Goal: Transaction & Acquisition: Download file/media

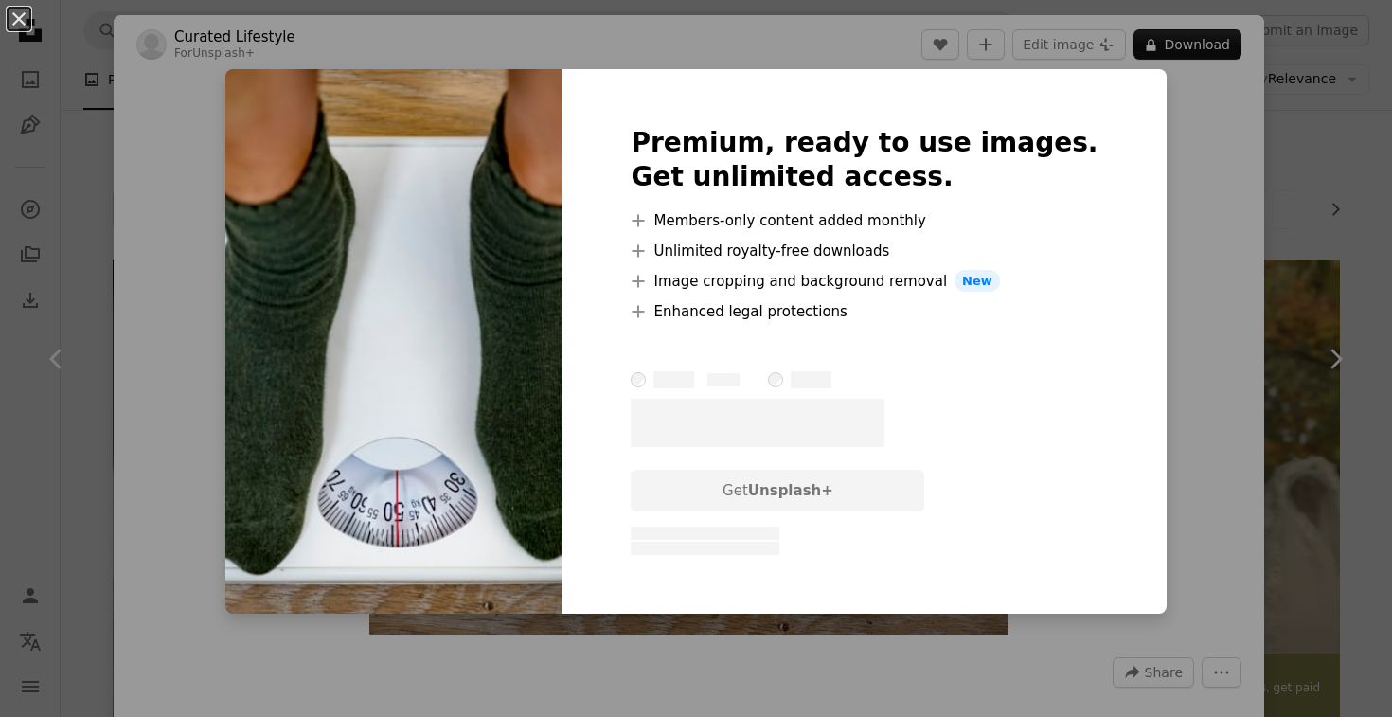
scroll to position [508, 0]
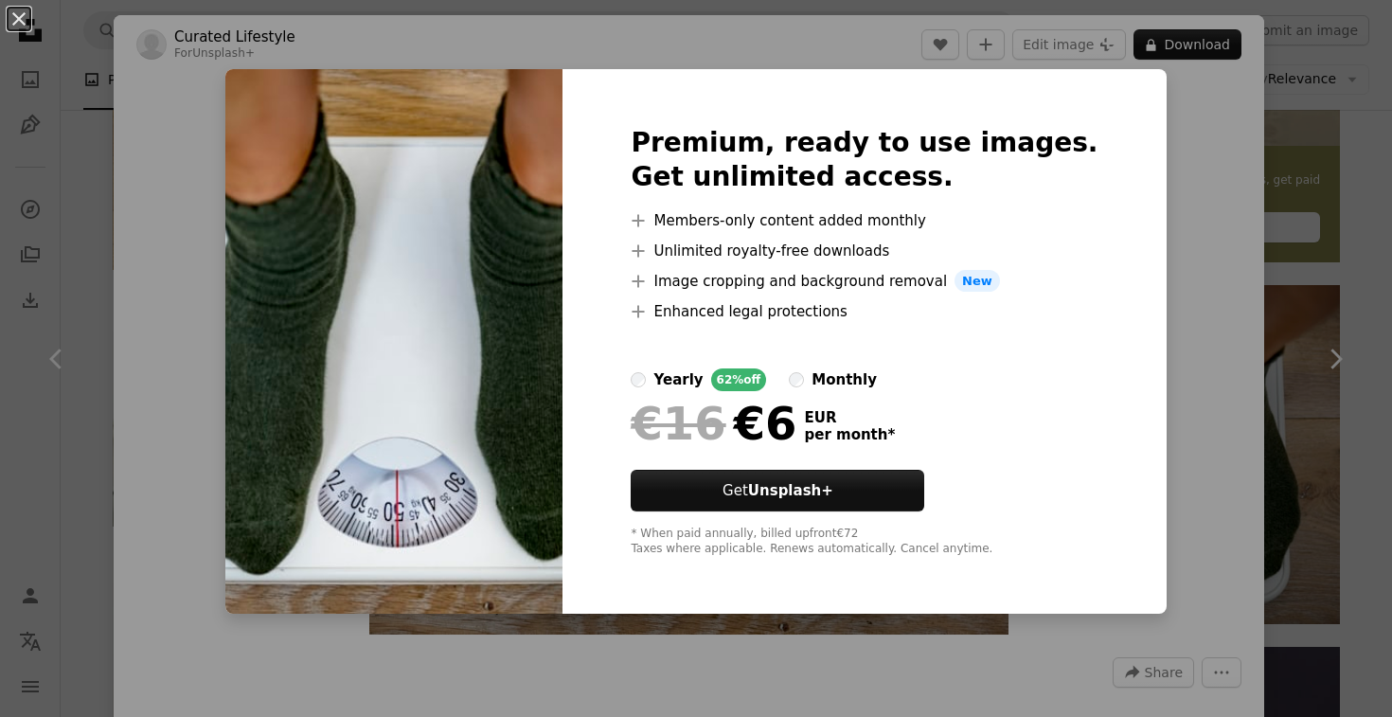
click at [1287, 134] on div "An X shape Premium, ready to use images. Get unlimited access. A plus sign Memb…" at bounding box center [696, 358] width 1392 height 717
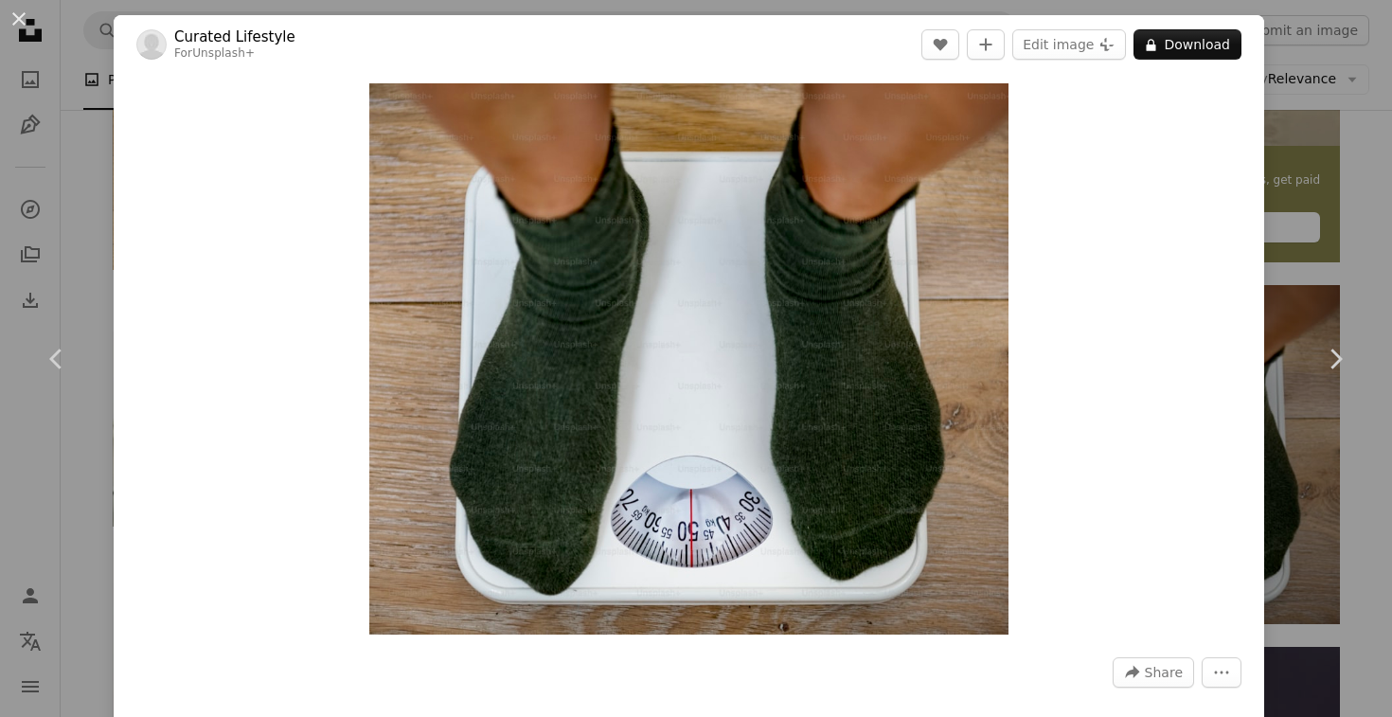
click at [1314, 182] on div "An X shape Chevron left Chevron right Curated Lifestyle For Unsplash+ A heart A…" at bounding box center [696, 358] width 1392 height 717
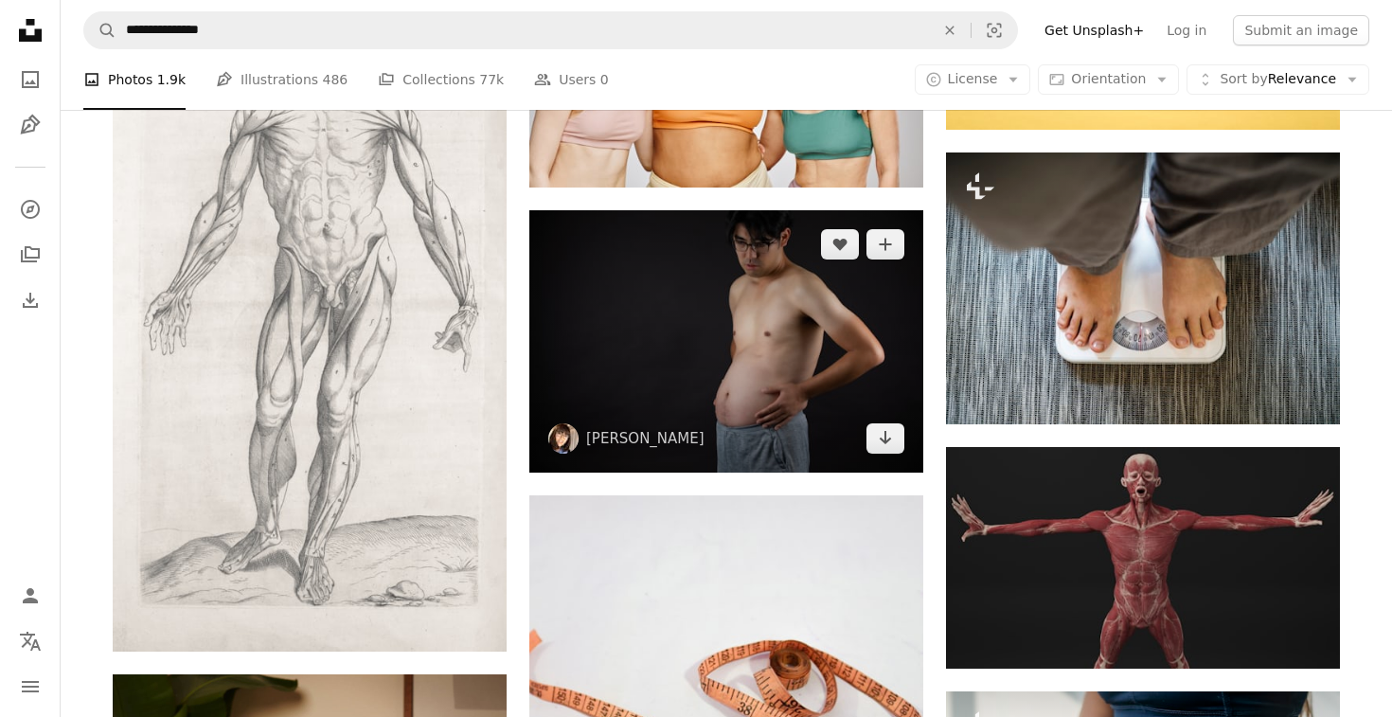
scroll to position [2750, 0]
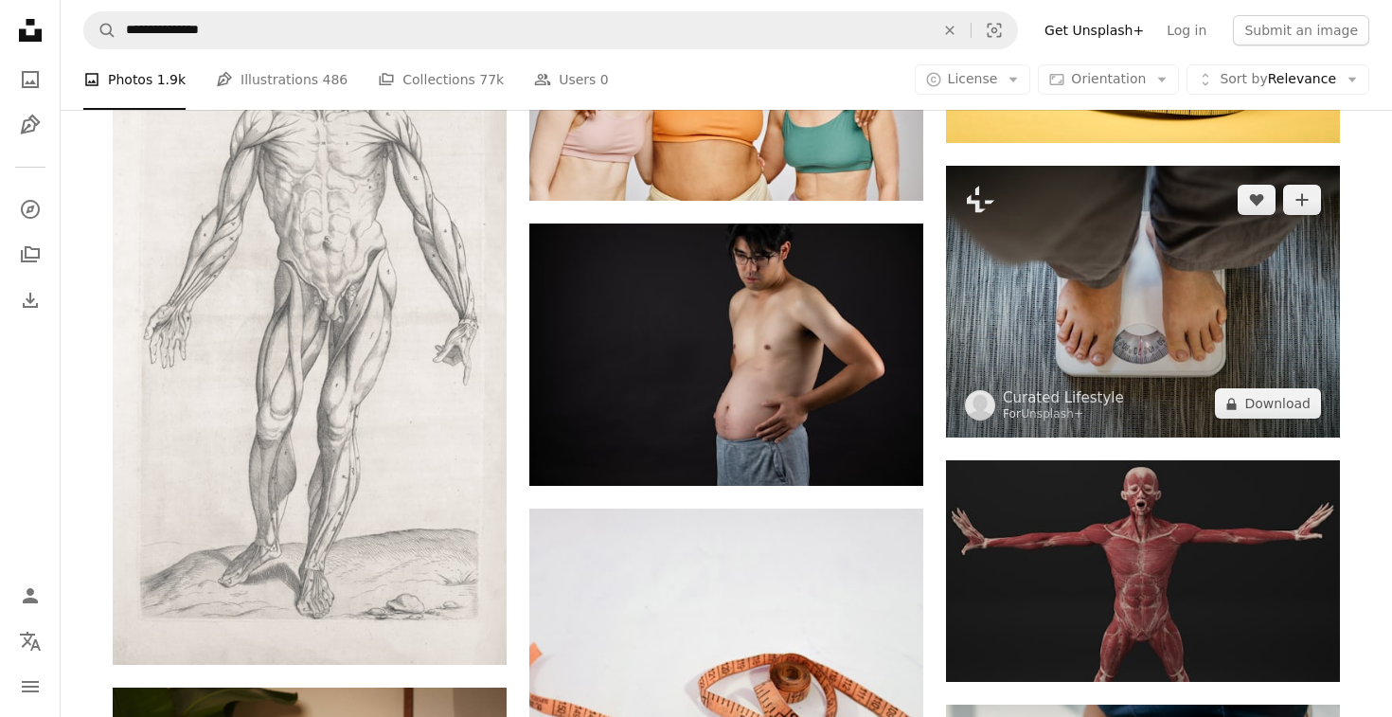
click at [1260, 321] on img at bounding box center [1143, 302] width 394 height 272
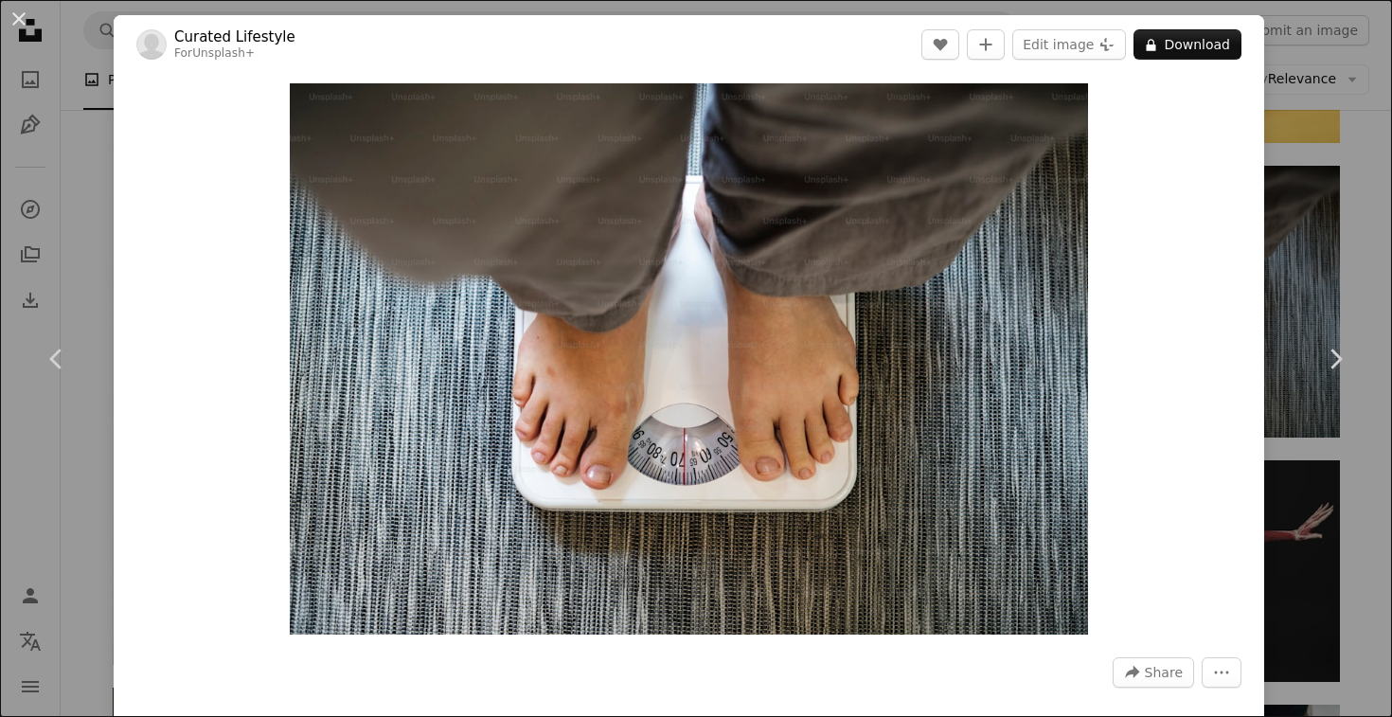
click at [1325, 166] on div "An X shape Chevron left Chevron right Curated Lifestyle For Unsplash+ A heart A…" at bounding box center [696, 358] width 1392 height 717
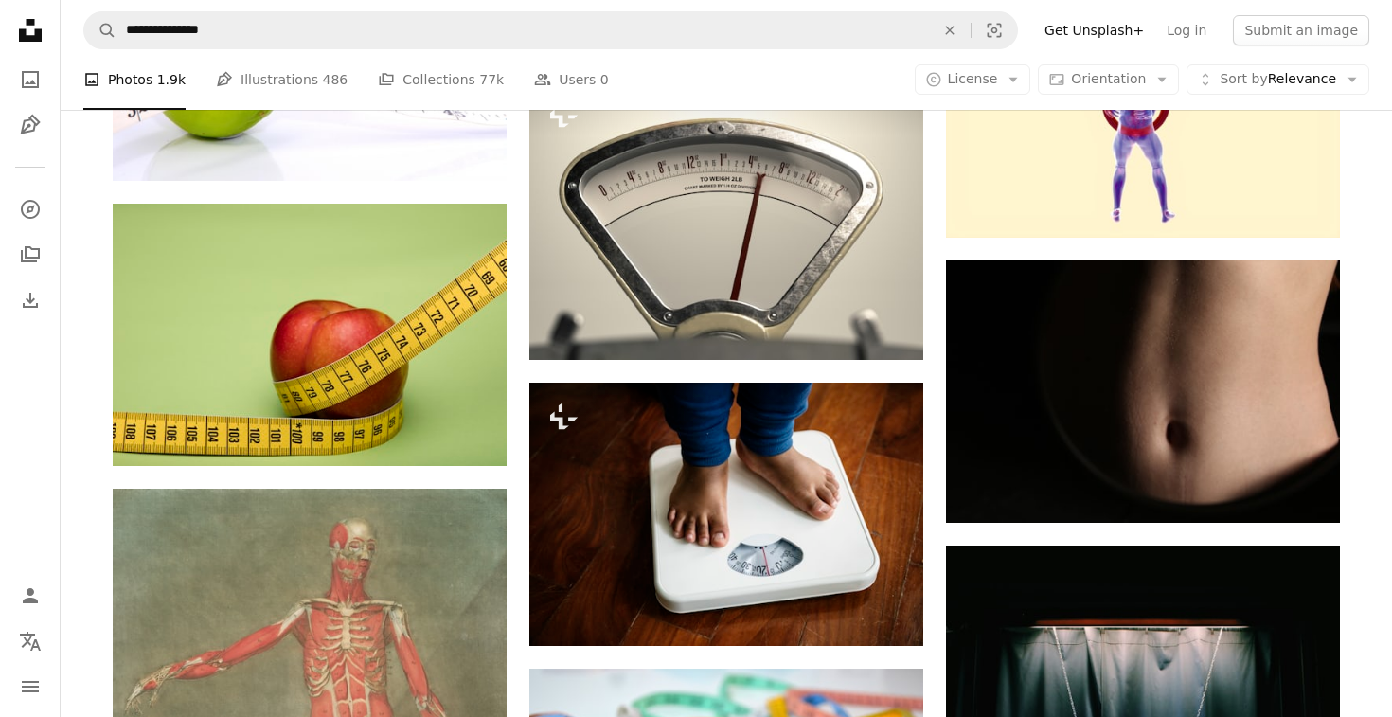
scroll to position [4062, 0]
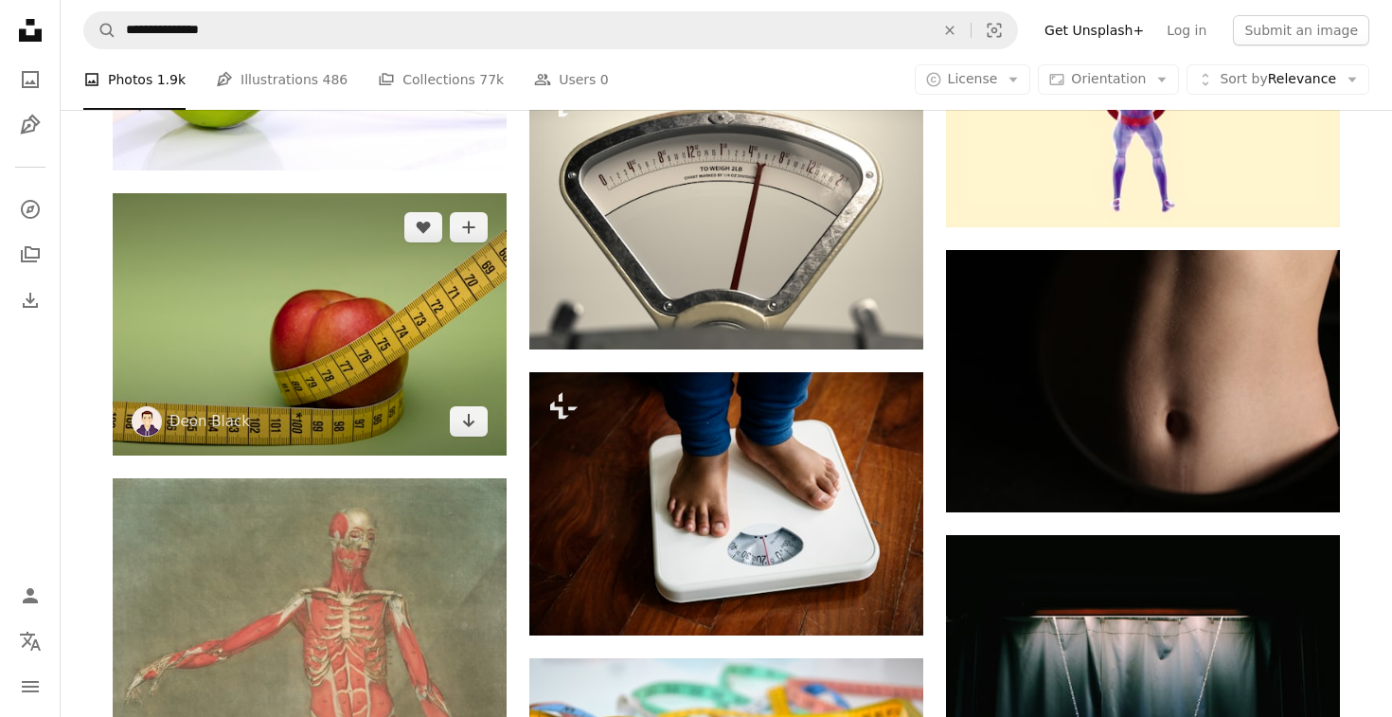
click at [460, 295] on img at bounding box center [310, 324] width 394 height 262
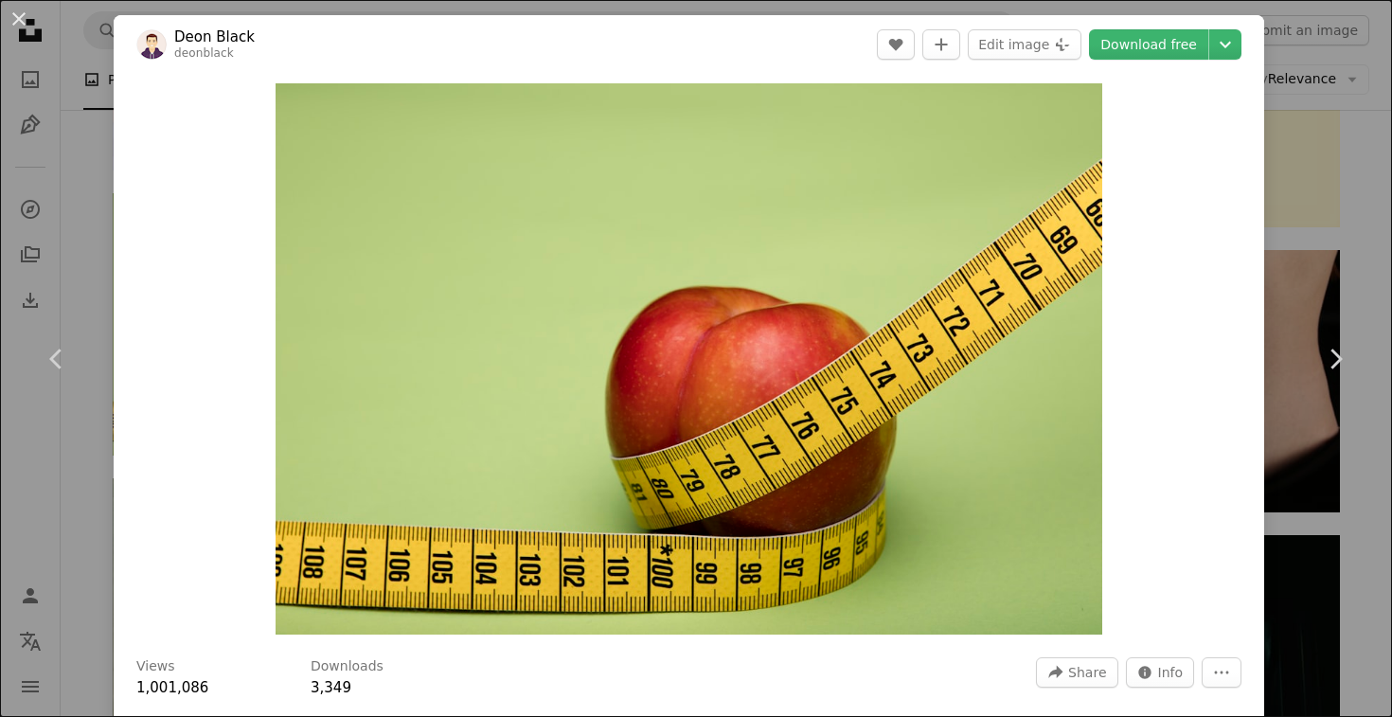
click at [1315, 261] on div "An X shape Chevron left Chevron right [PERSON_NAME] deonblack A heart A plus si…" at bounding box center [696, 358] width 1392 height 717
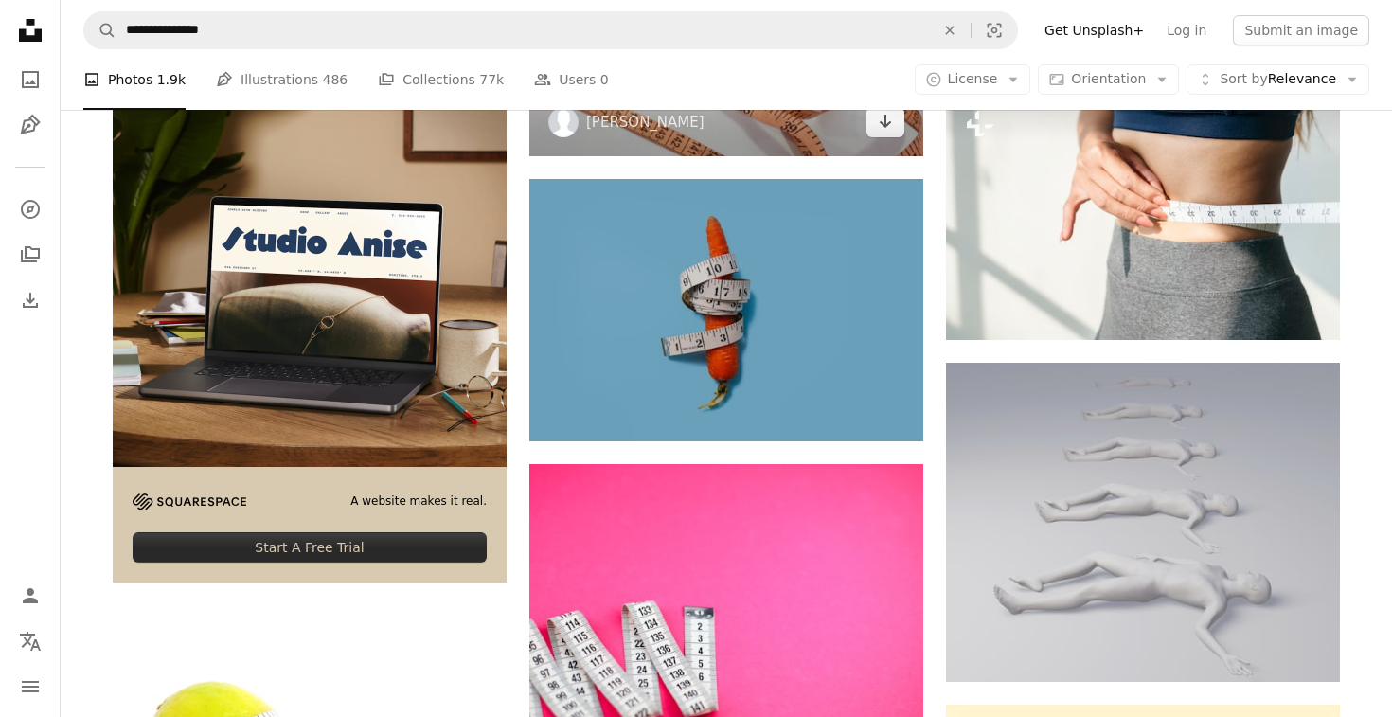
scroll to position [3271, 0]
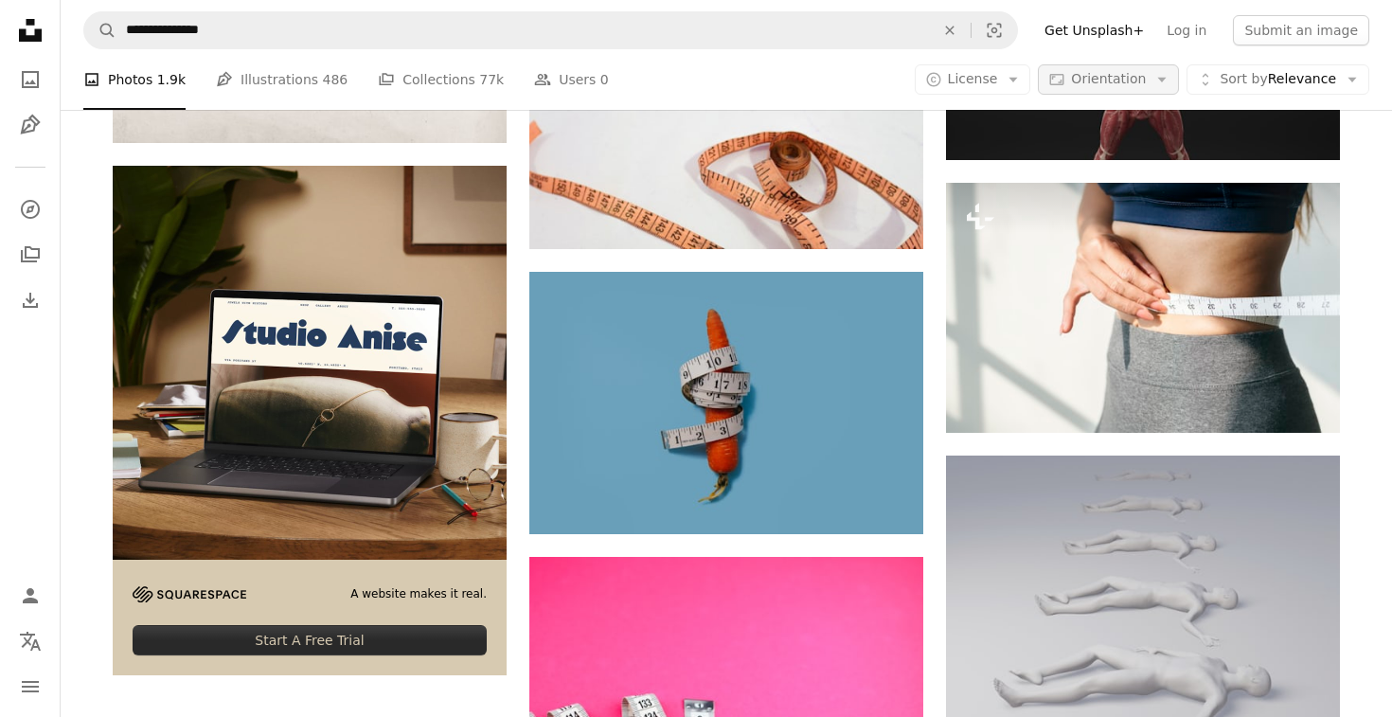
click at [1160, 83] on icon "Arrow down" at bounding box center [1161, 79] width 17 height 17
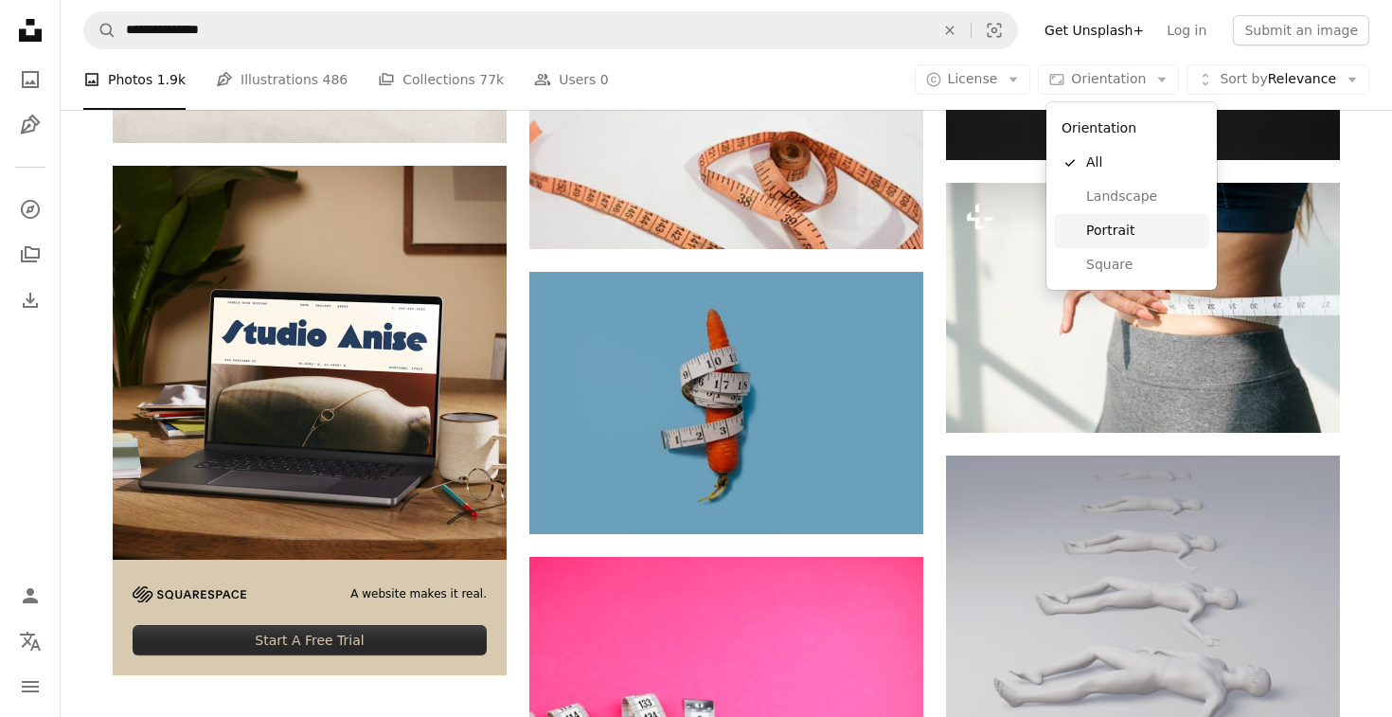
click at [1132, 232] on span "Portrait" at bounding box center [1144, 231] width 116 height 19
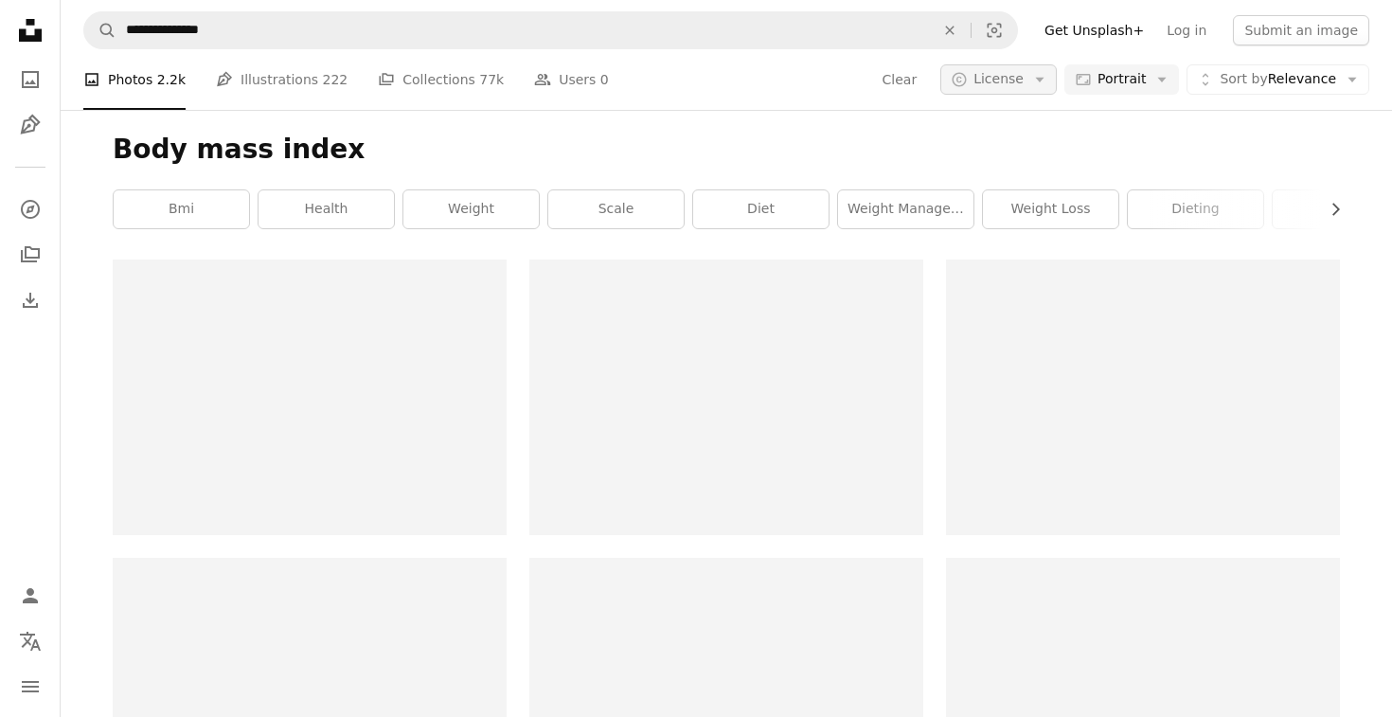
click at [1022, 69] on button "A copyright icon © License Arrow down" at bounding box center [998, 79] width 116 height 30
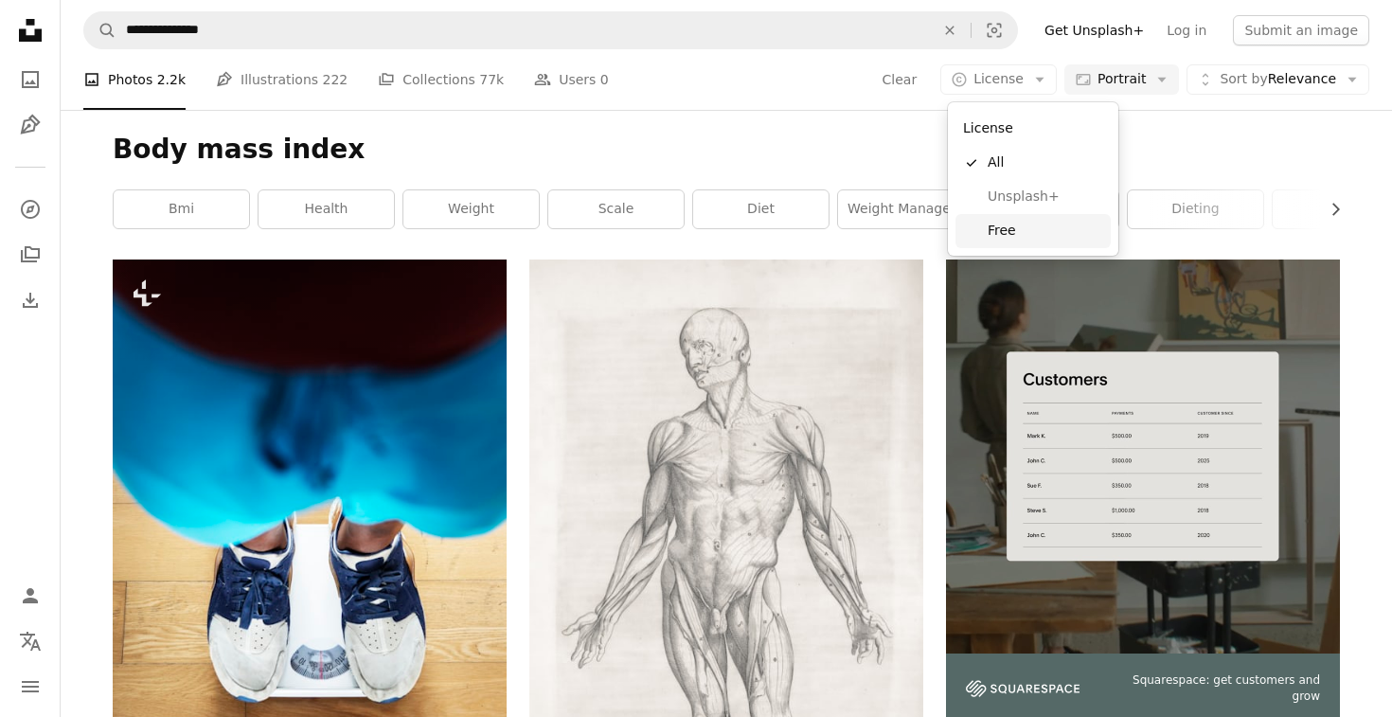
click at [1039, 233] on span "Free" at bounding box center [1046, 231] width 116 height 19
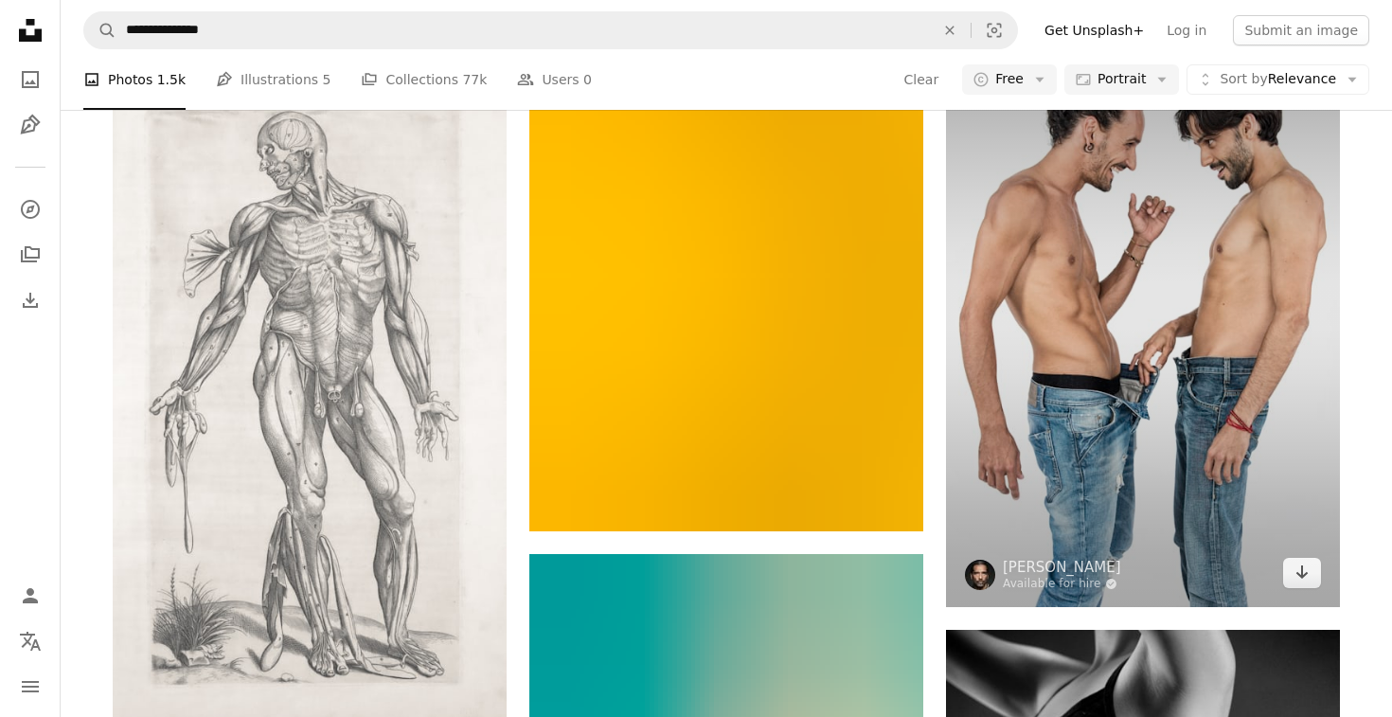
scroll to position [3156, 0]
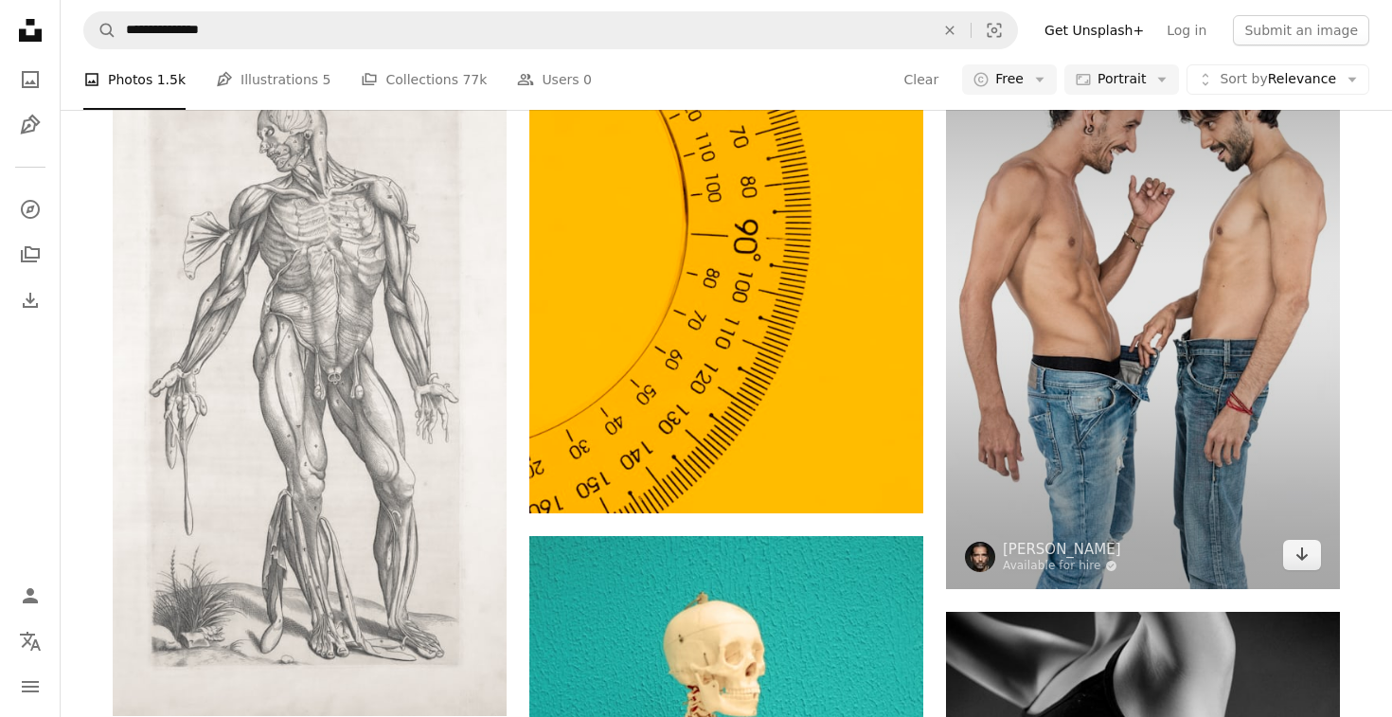
click at [1149, 254] on img at bounding box center [1143, 294] width 394 height 590
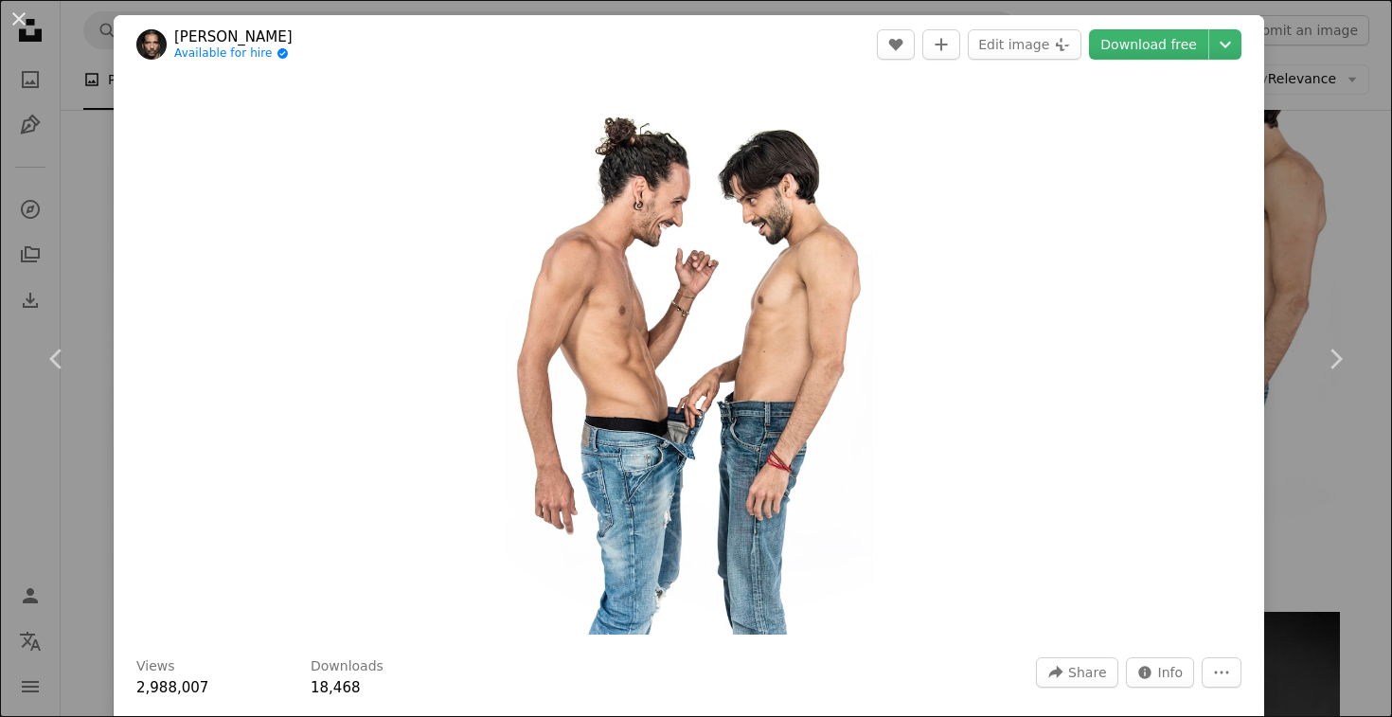
click at [1333, 223] on div "An X shape Chevron left Chevron right [DEMOGRAPHIC_DATA][PERSON_NAME] Available…" at bounding box center [696, 358] width 1392 height 717
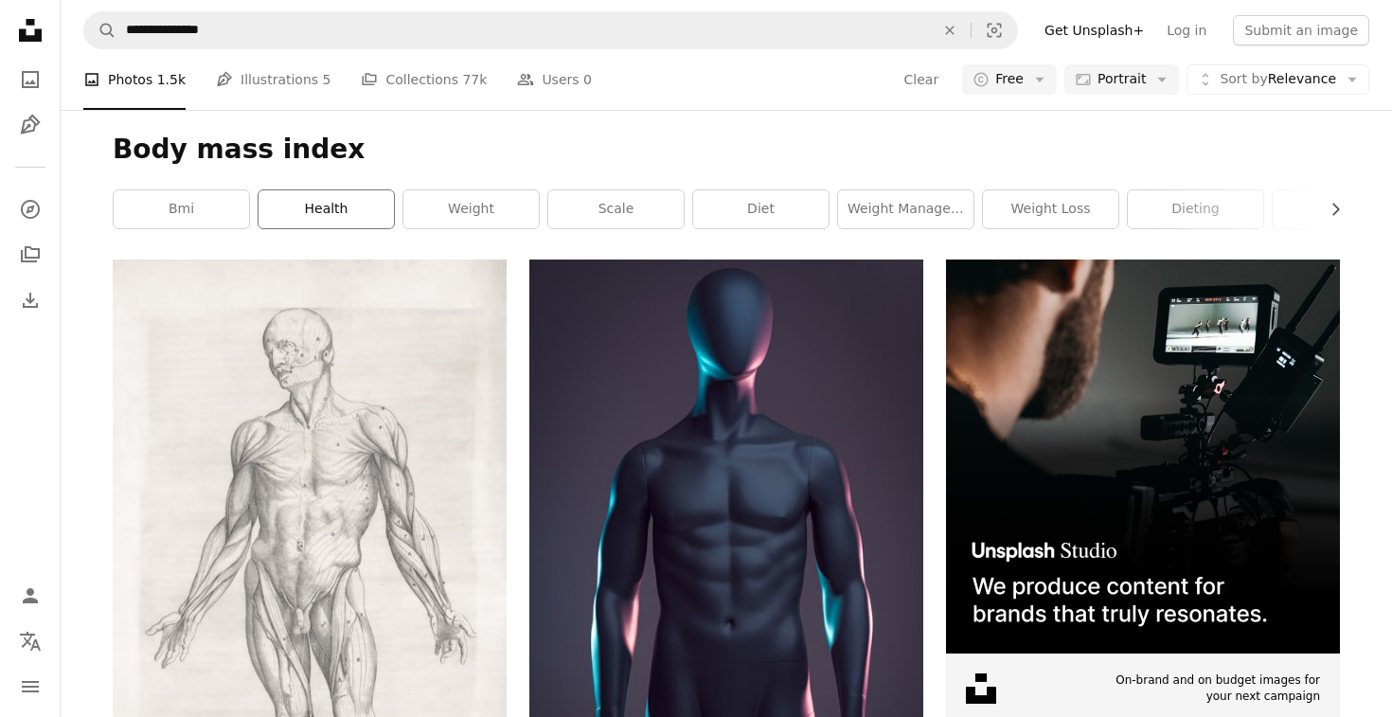
click at [355, 205] on link "health" at bounding box center [325, 209] width 135 height 38
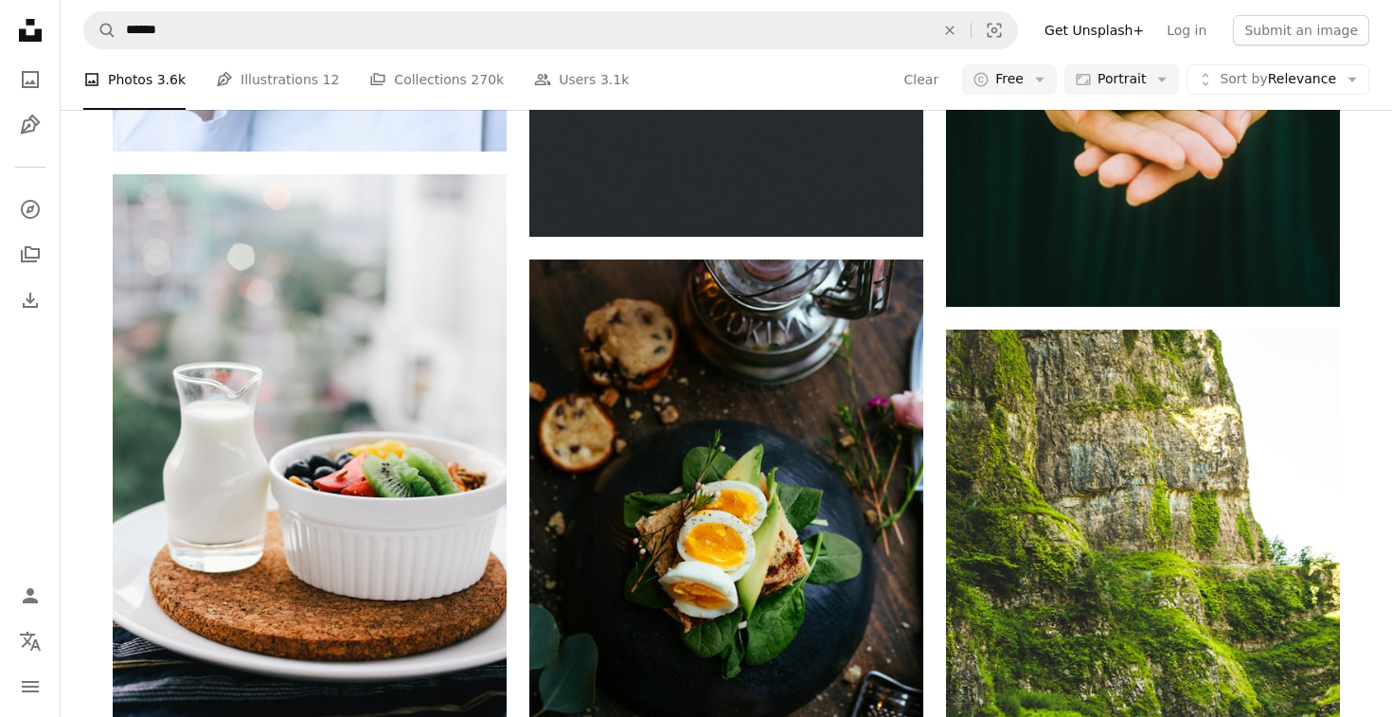
scroll to position [2929, 0]
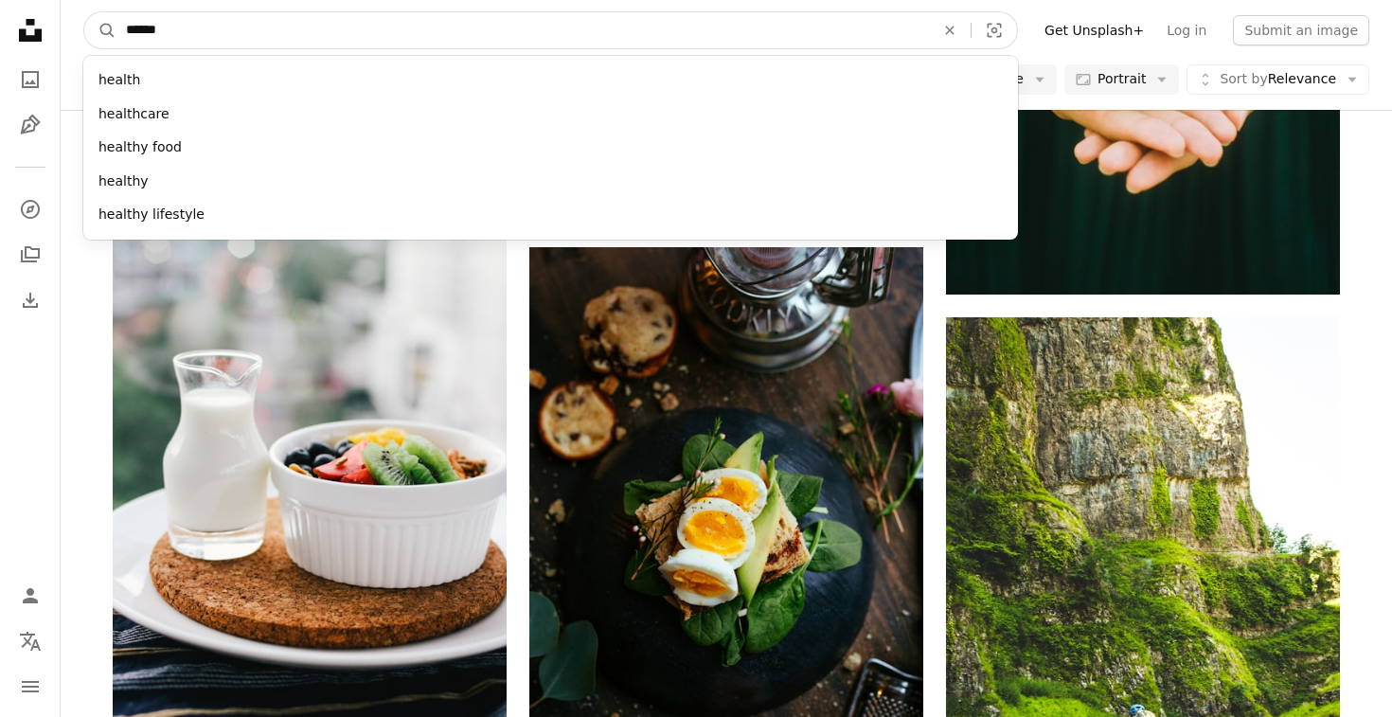
drag, startPoint x: 274, startPoint y: 44, endPoint x: 0, endPoint y: 26, distance: 274.2
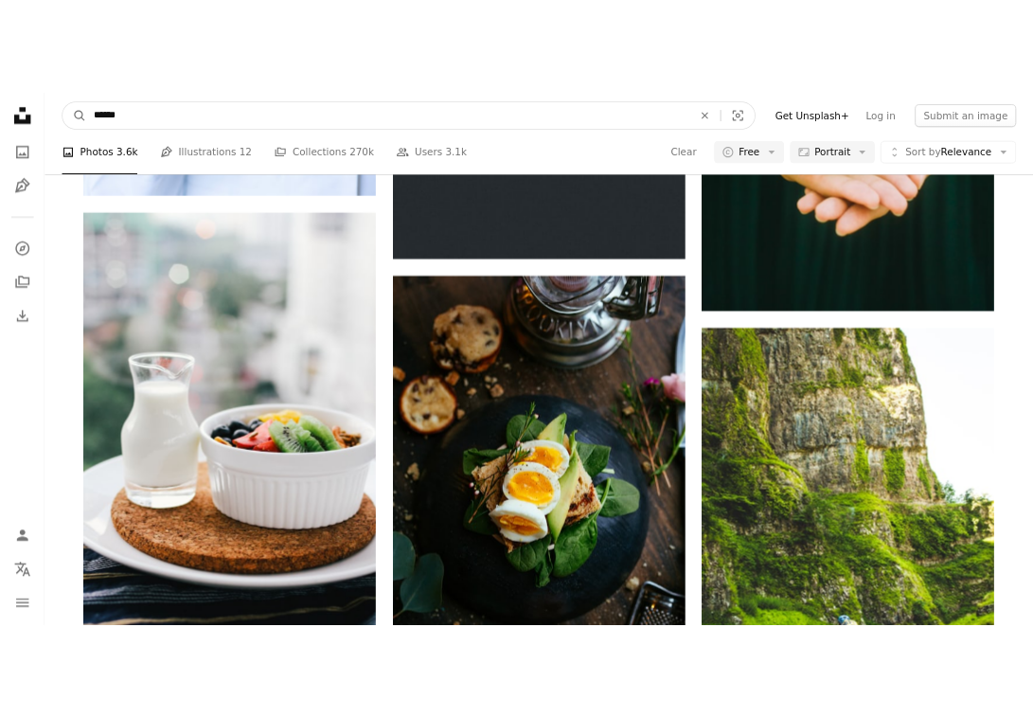
scroll to position [2412, 0]
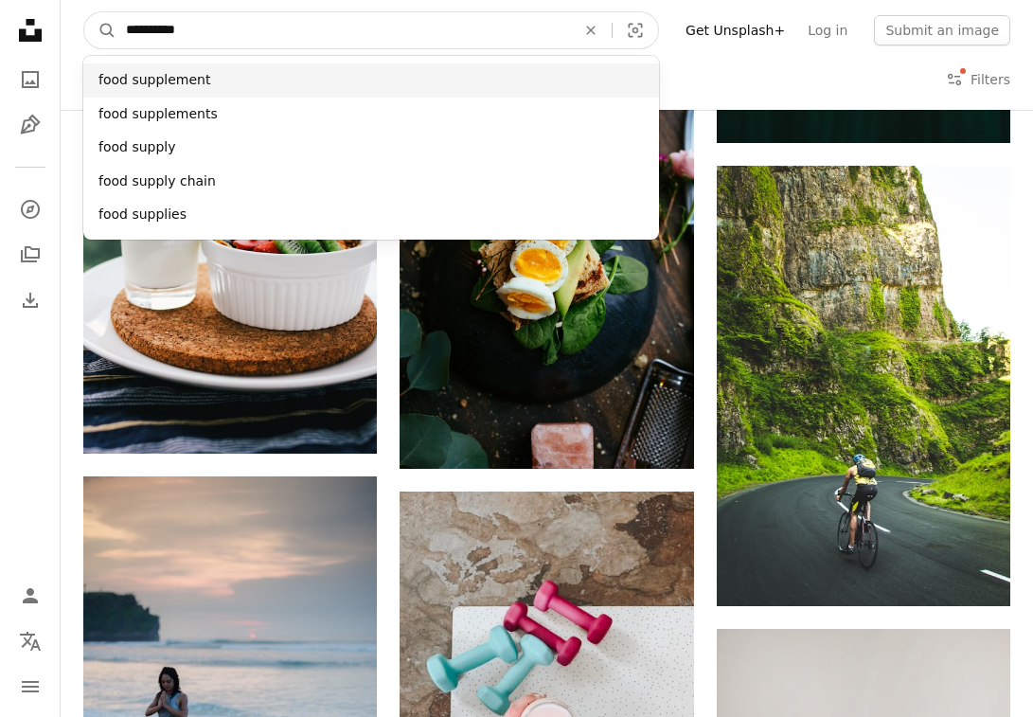
type input "**********"
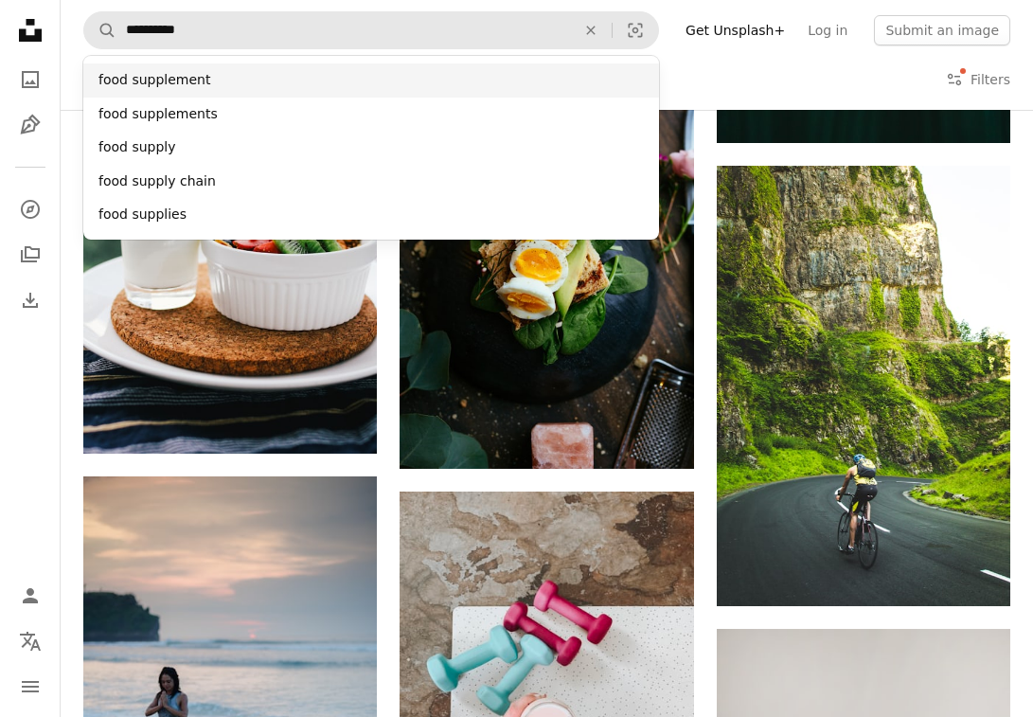
click at [216, 71] on div "food supplement" at bounding box center [371, 80] width 576 height 34
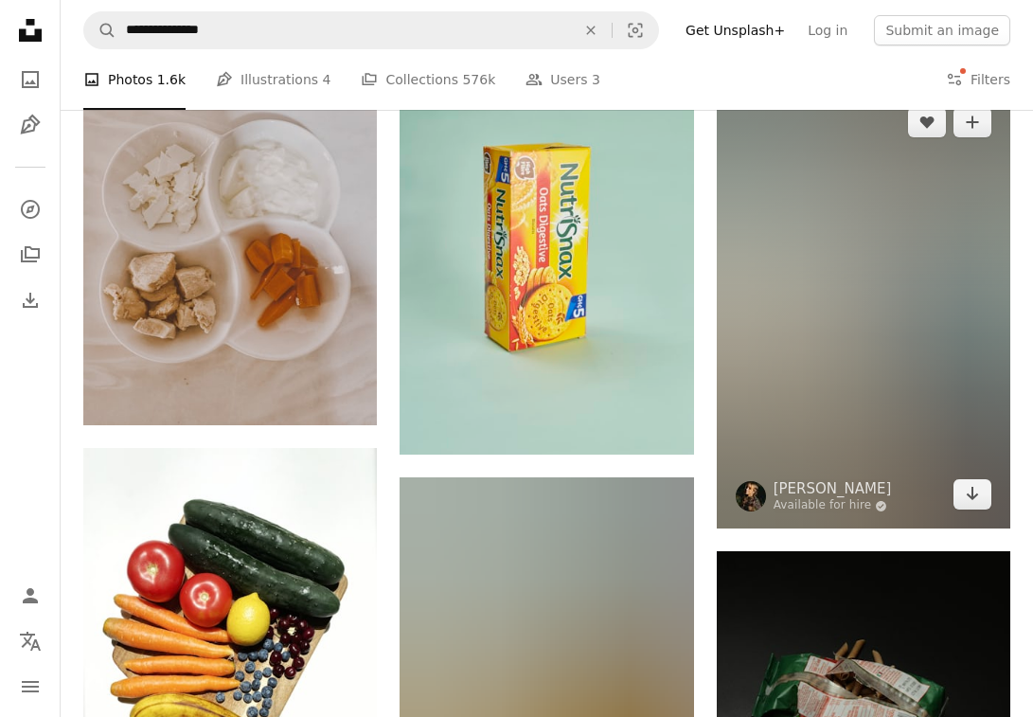
scroll to position [1107, 0]
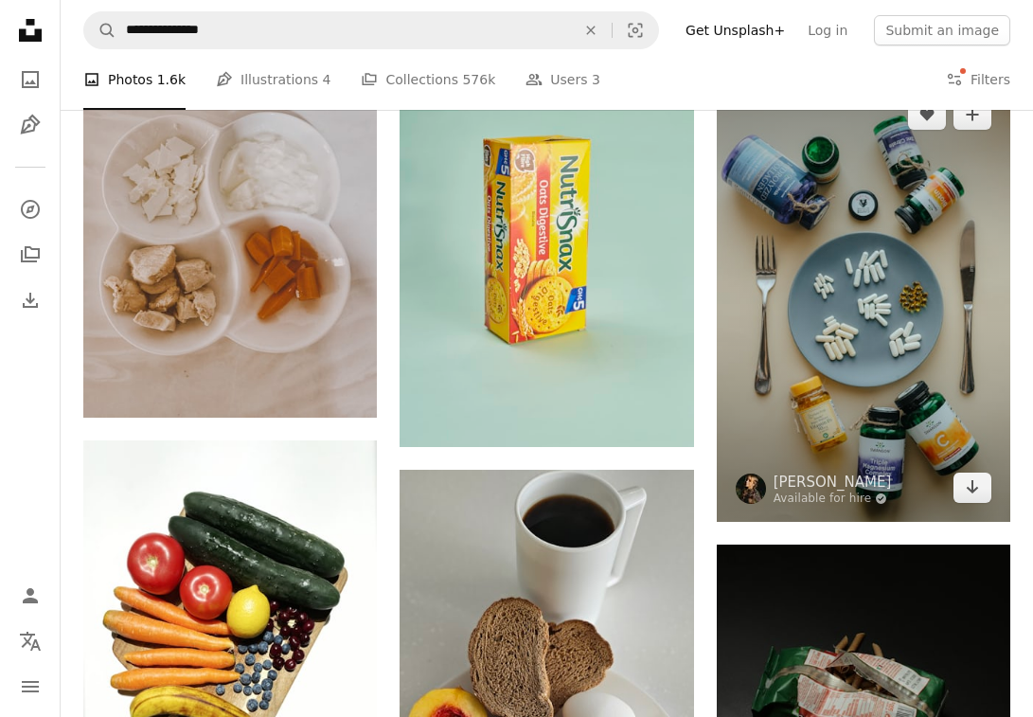
click at [970, 267] on img at bounding box center [864, 300] width 294 height 441
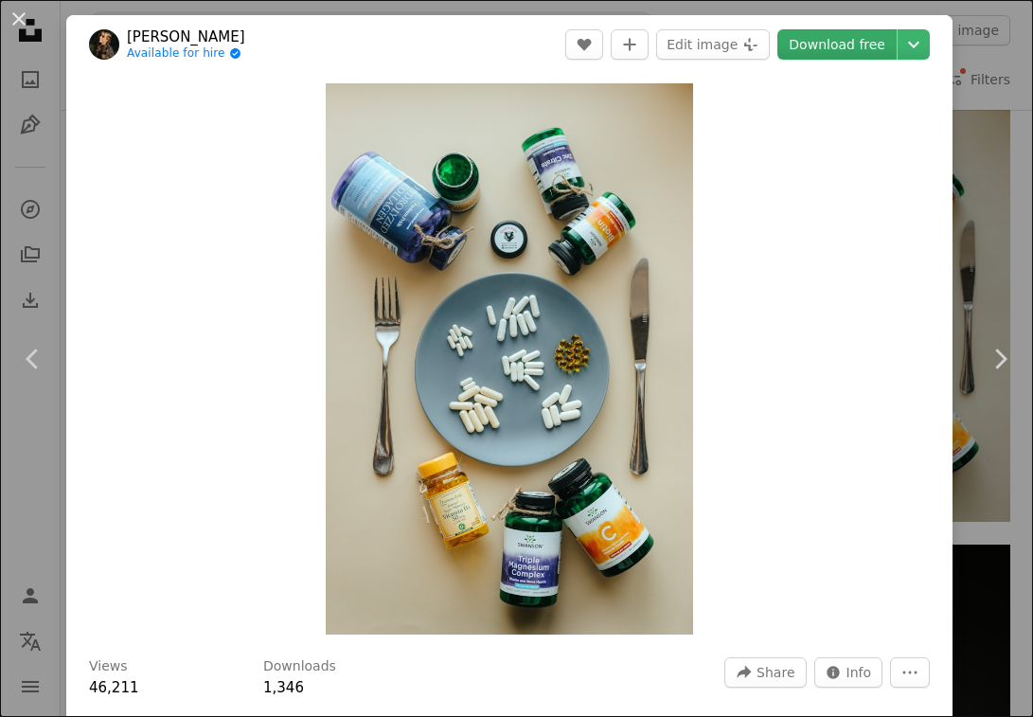
click at [838, 47] on link "Download free" at bounding box center [836, 44] width 119 height 30
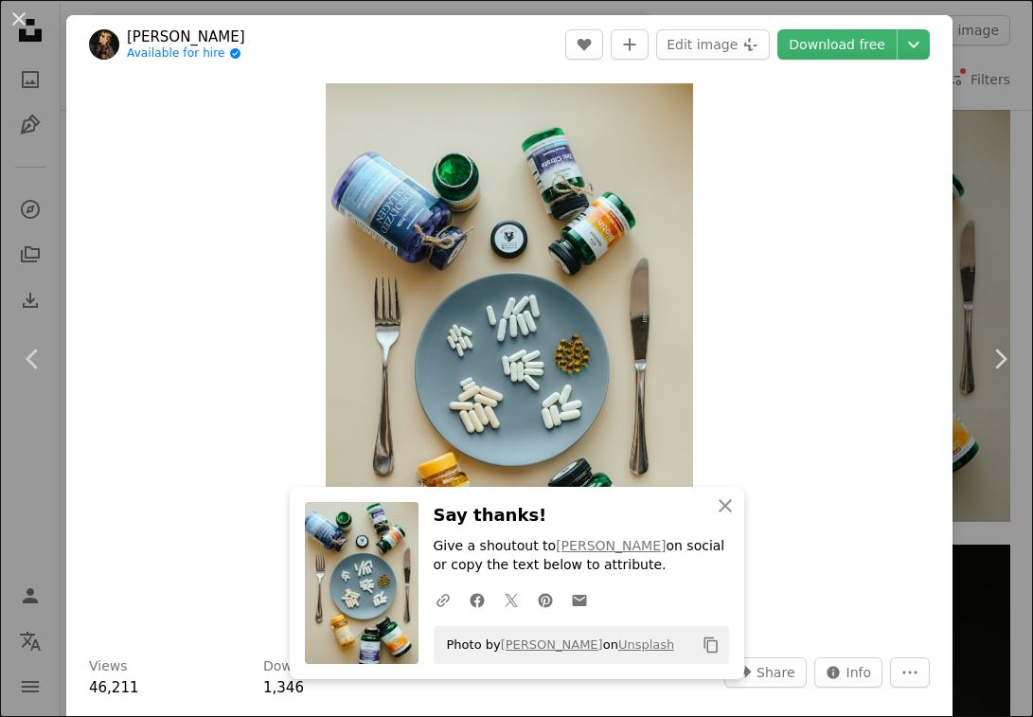
click at [1029, 465] on div "An X shape Chevron left Chevron right Natali Hordiiuk Available for hire A chec…" at bounding box center [516, 358] width 1033 height 717
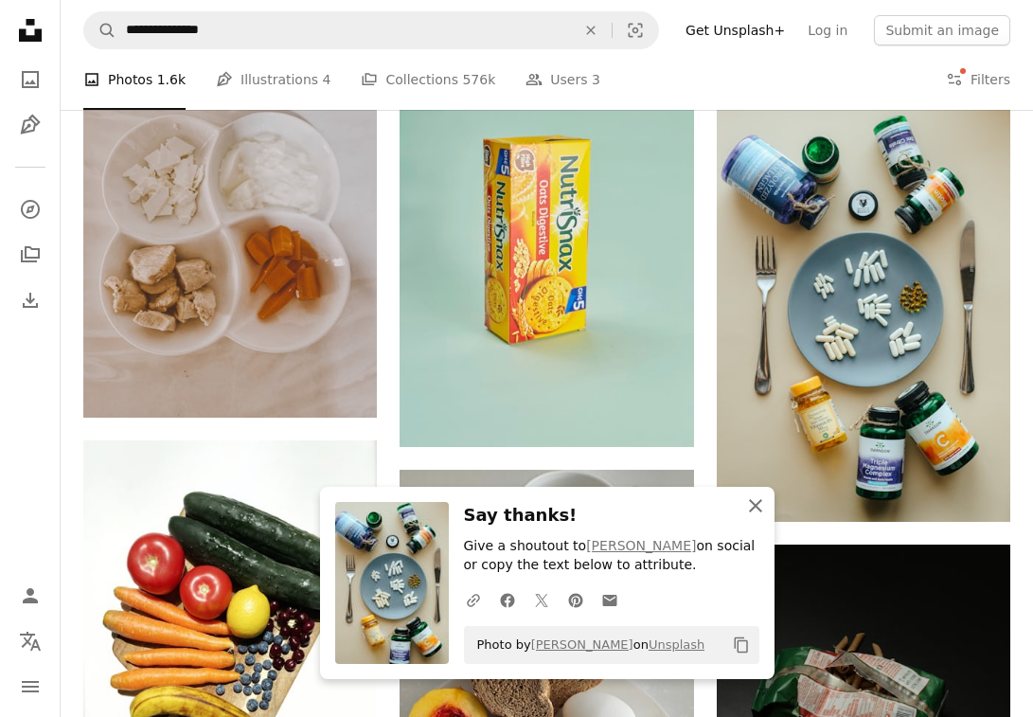
click at [749, 495] on icon "An X shape" at bounding box center [755, 505] width 23 height 23
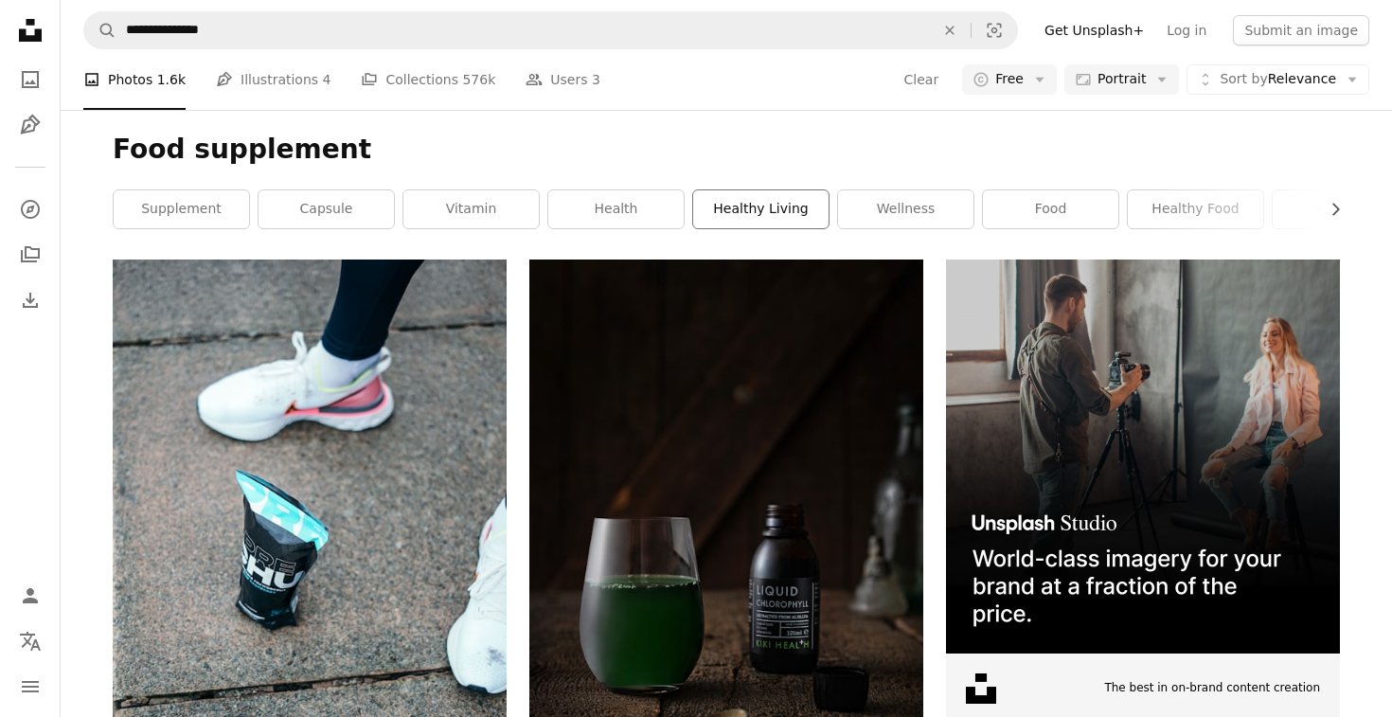
click at [769, 212] on link "healthy living" at bounding box center [760, 209] width 135 height 38
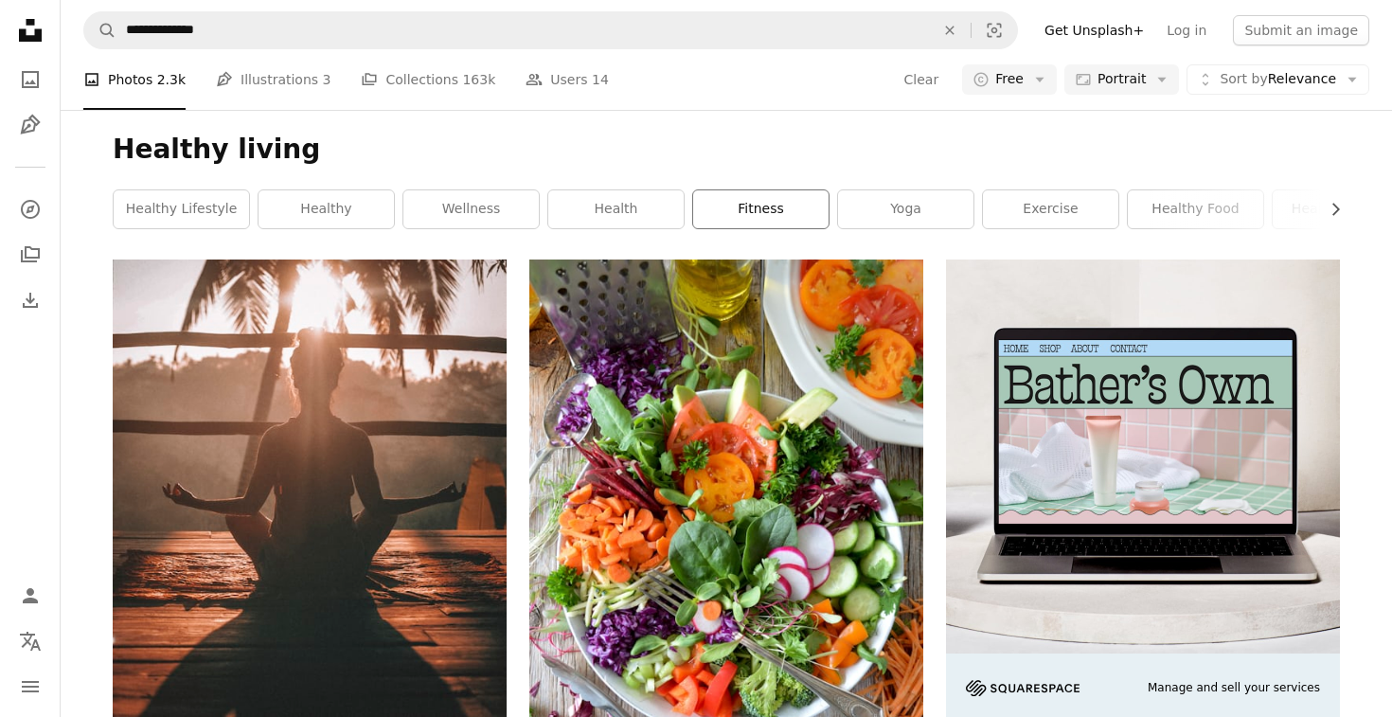
click at [763, 203] on link "fitness" at bounding box center [760, 209] width 135 height 38
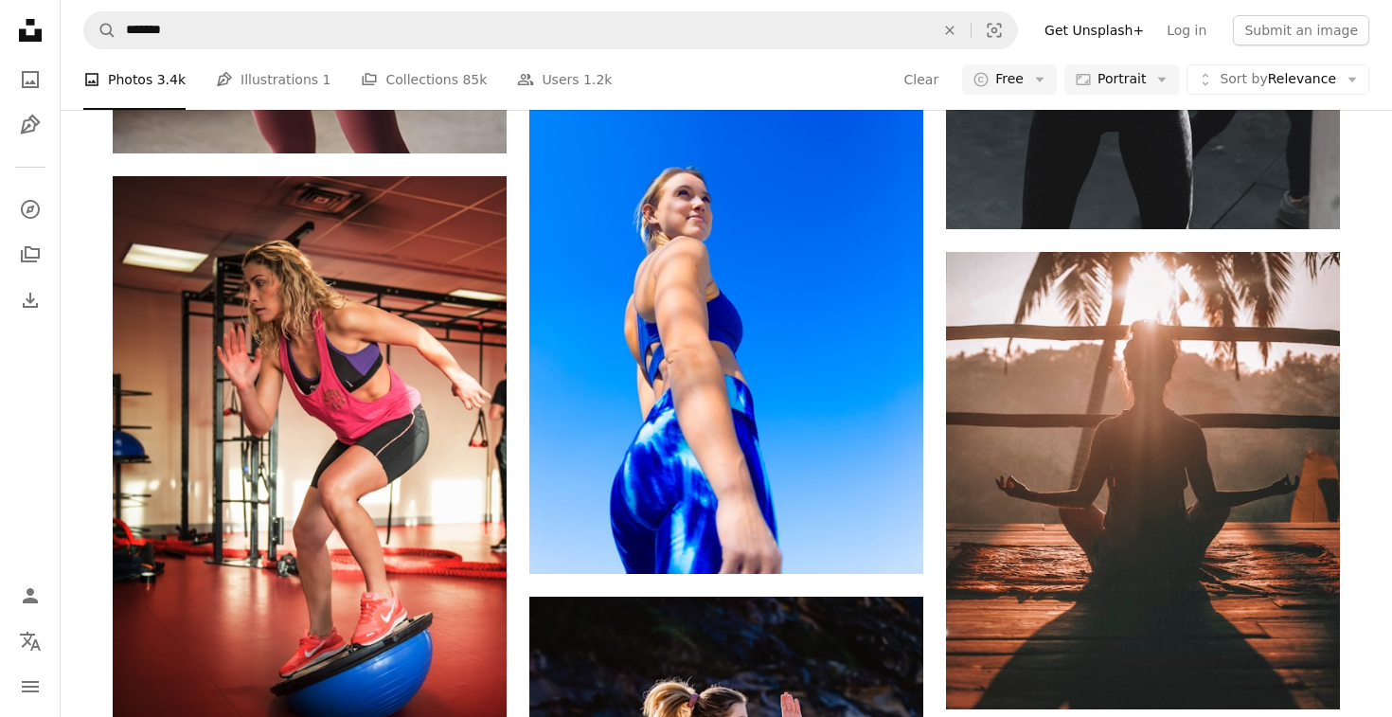
scroll to position [3281, 0]
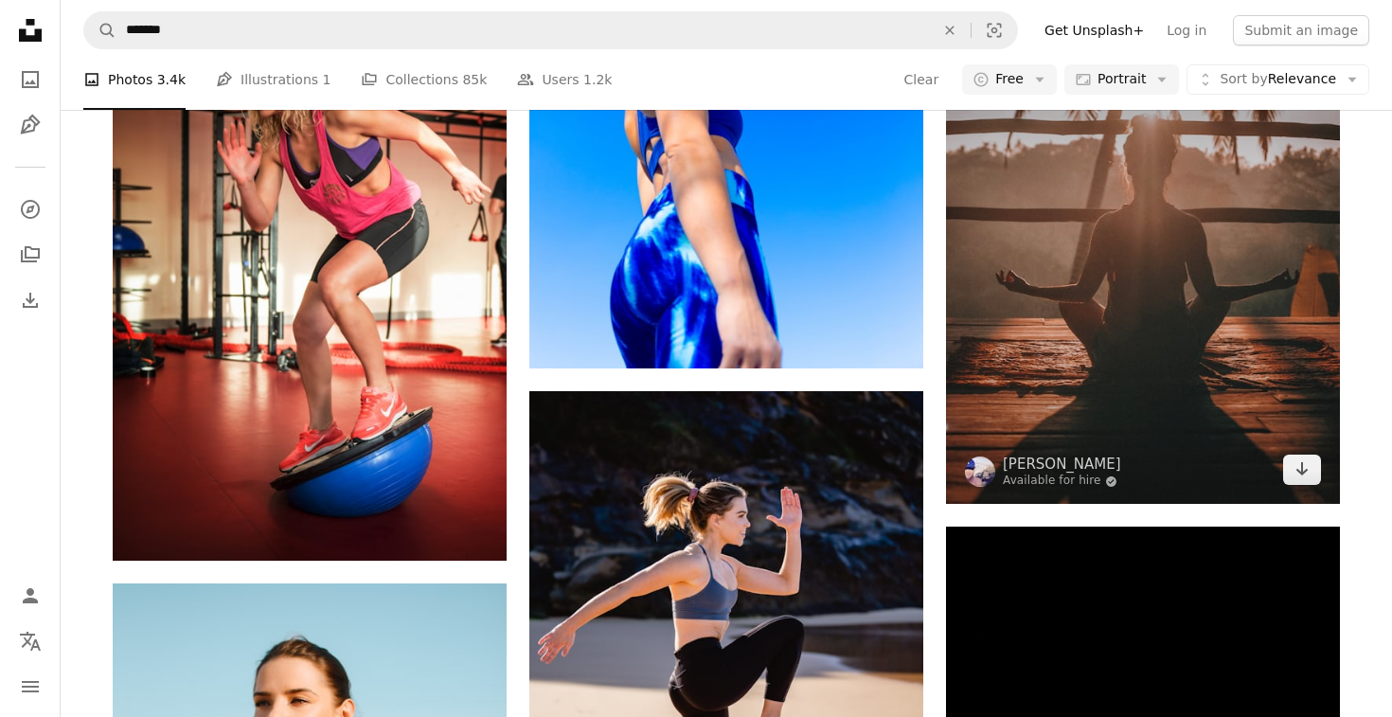
click at [1255, 238] on img at bounding box center [1143, 274] width 394 height 457
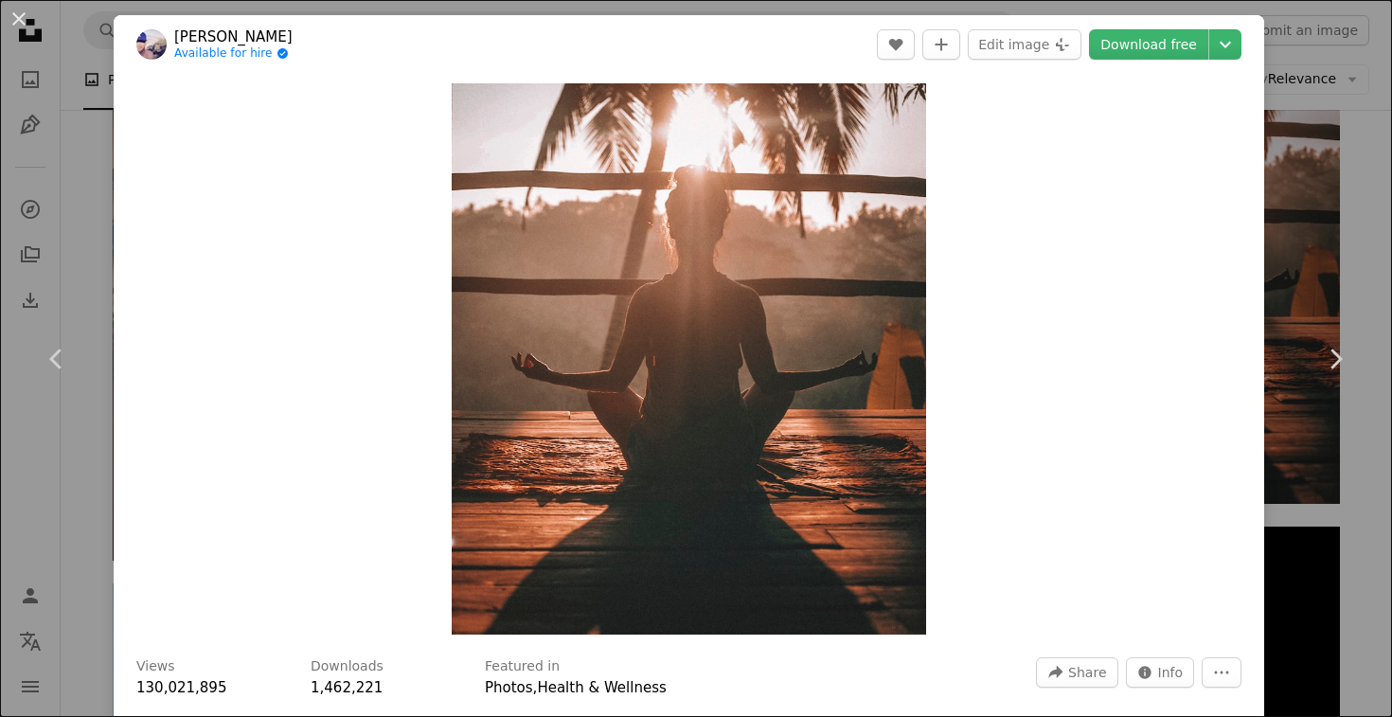
click at [1358, 204] on div "An X shape Chevron left Chevron right [PERSON_NAME] Available for hire A checkm…" at bounding box center [696, 358] width 1392 height 717
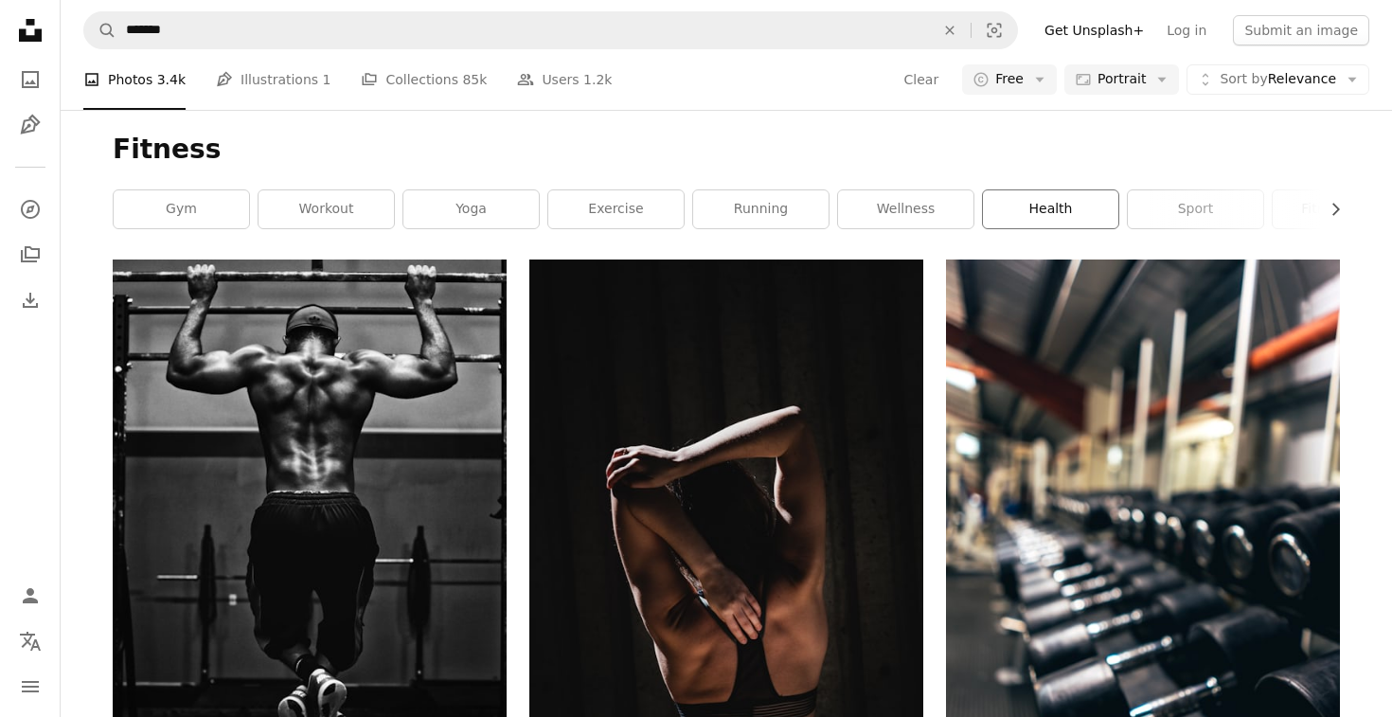
click at [1057, 221] on link "health" at bounding box center [1050, 209] width 135 height 38
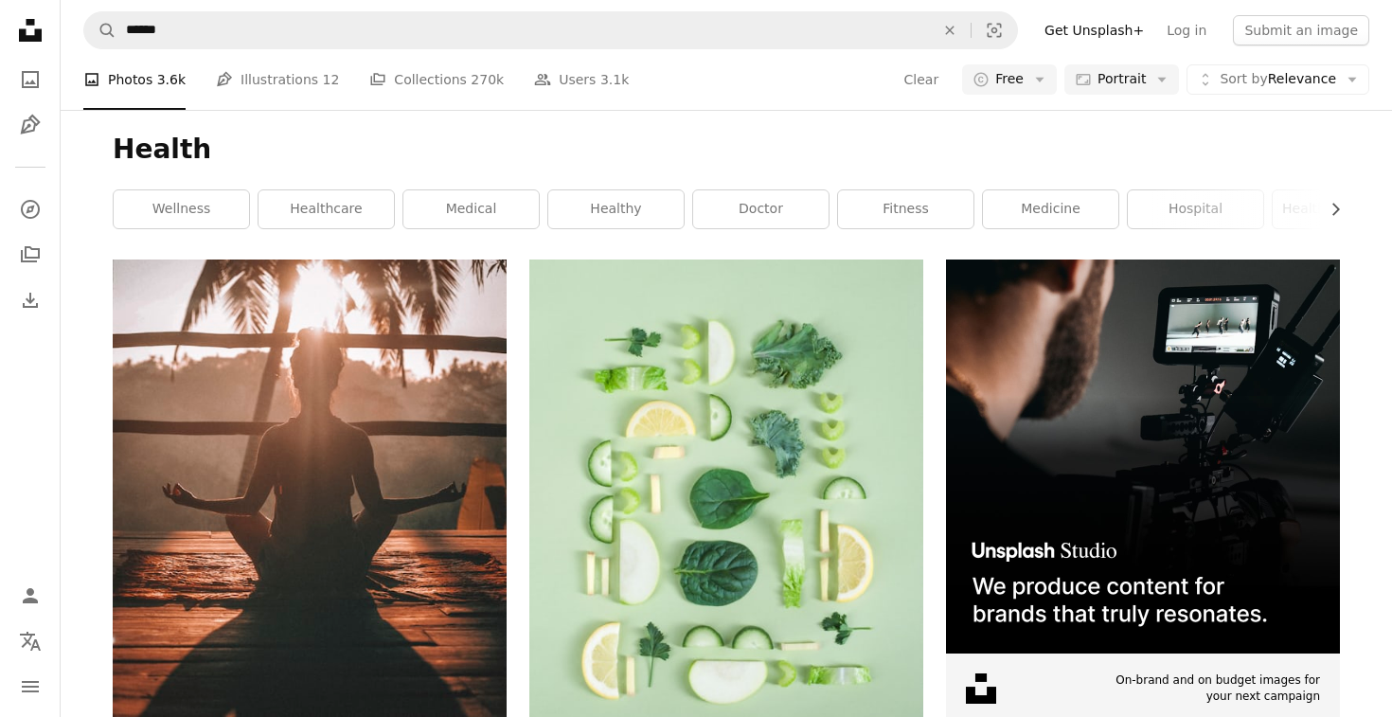
click at [1057, 221] on link "medicine" at bounding box center [1050, 209] width 135 height 38
click at [642, 209] on link "healthy" at bounding box center [615, 209] width 135 height 38
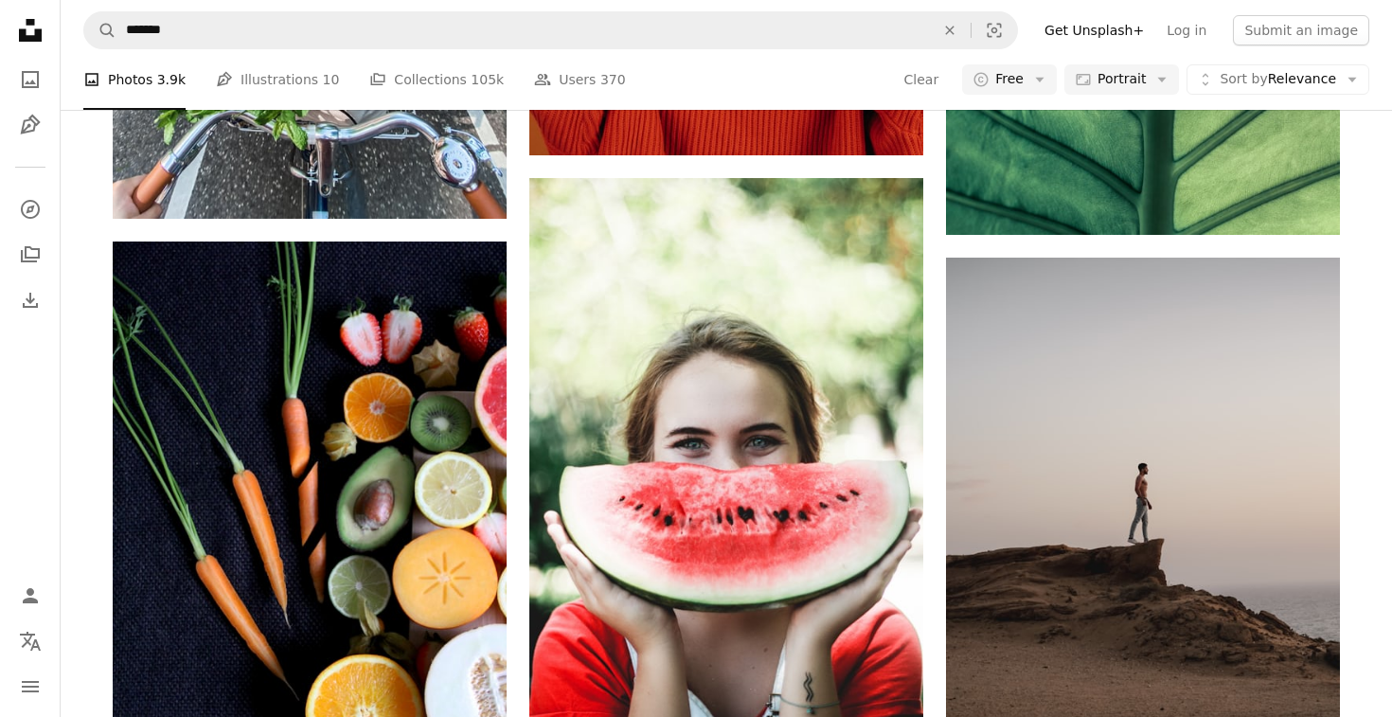
scroll to position [2355, 0]
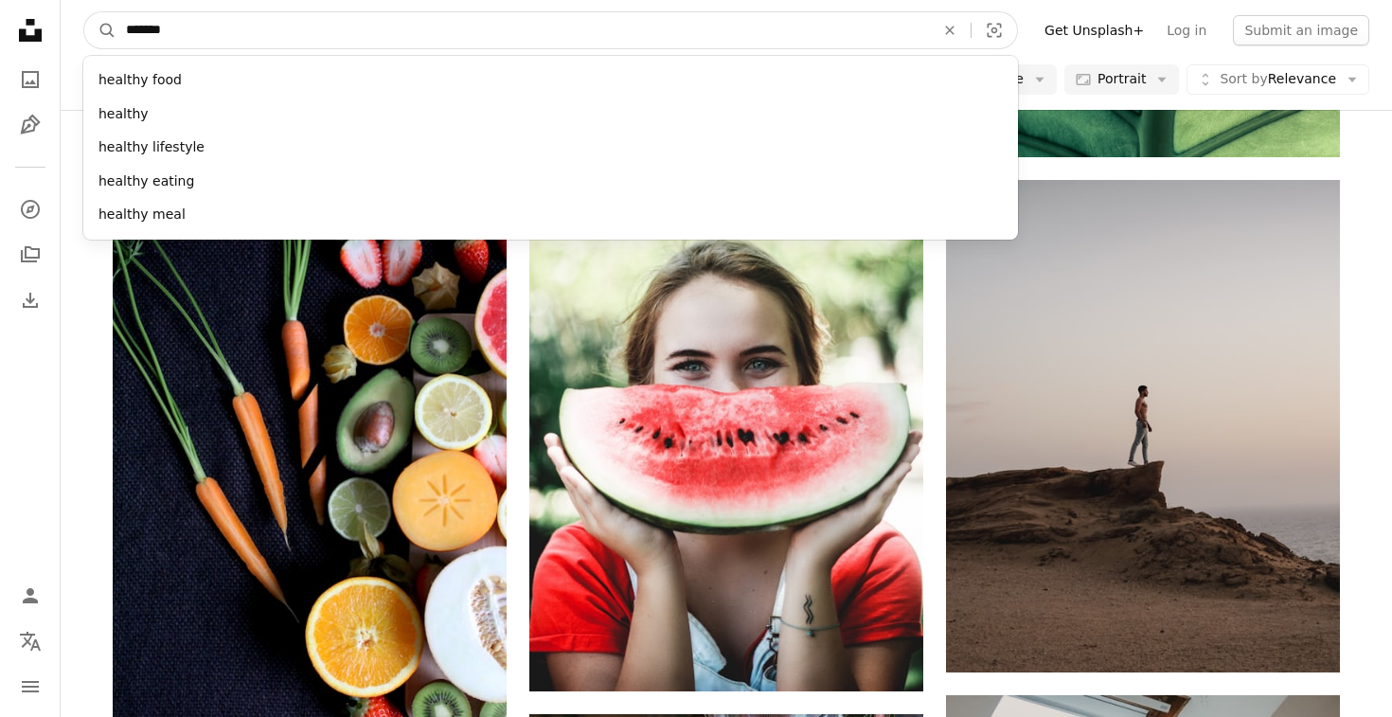
drag, startPoint x: 252, startPoint y: 31, endPoint x: 0, endPoint y: 34, distance: 251.9
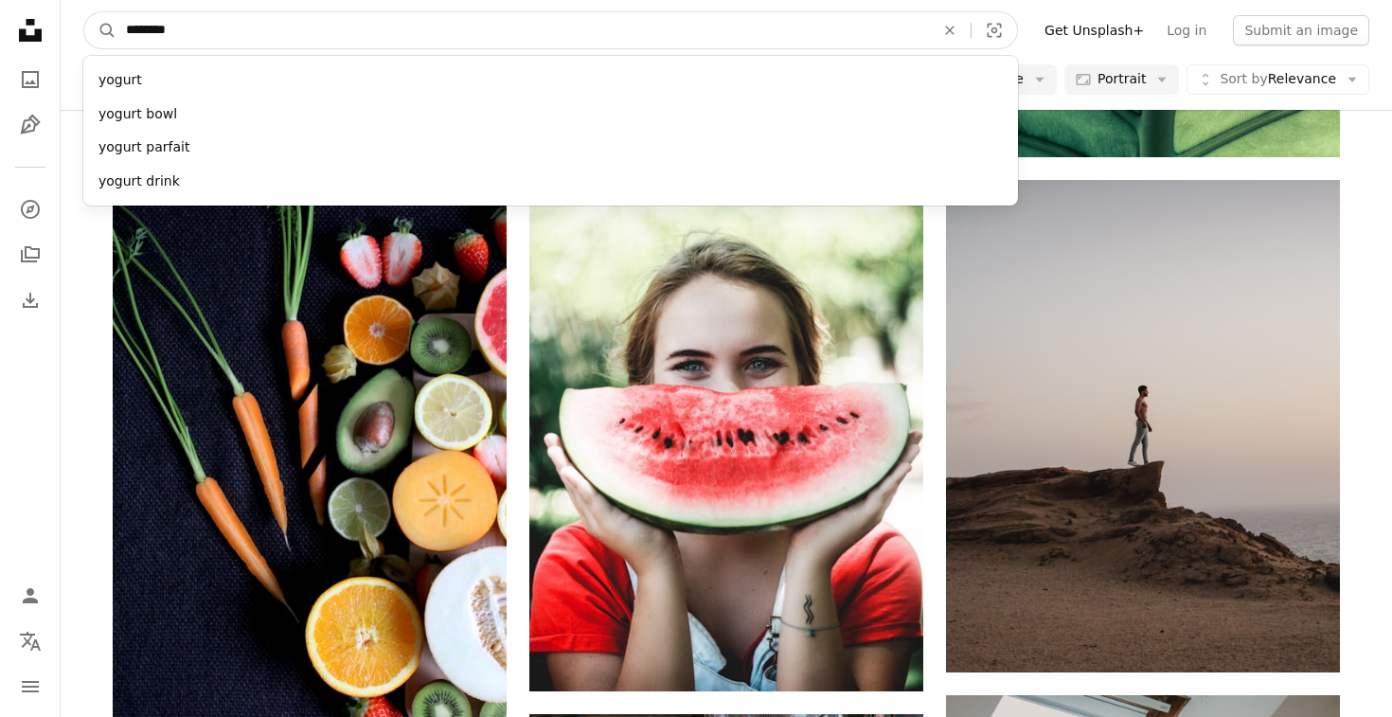
type input "*********"
click button "A magnifying glass" at bounding box center [100, 30] width 32 height 36
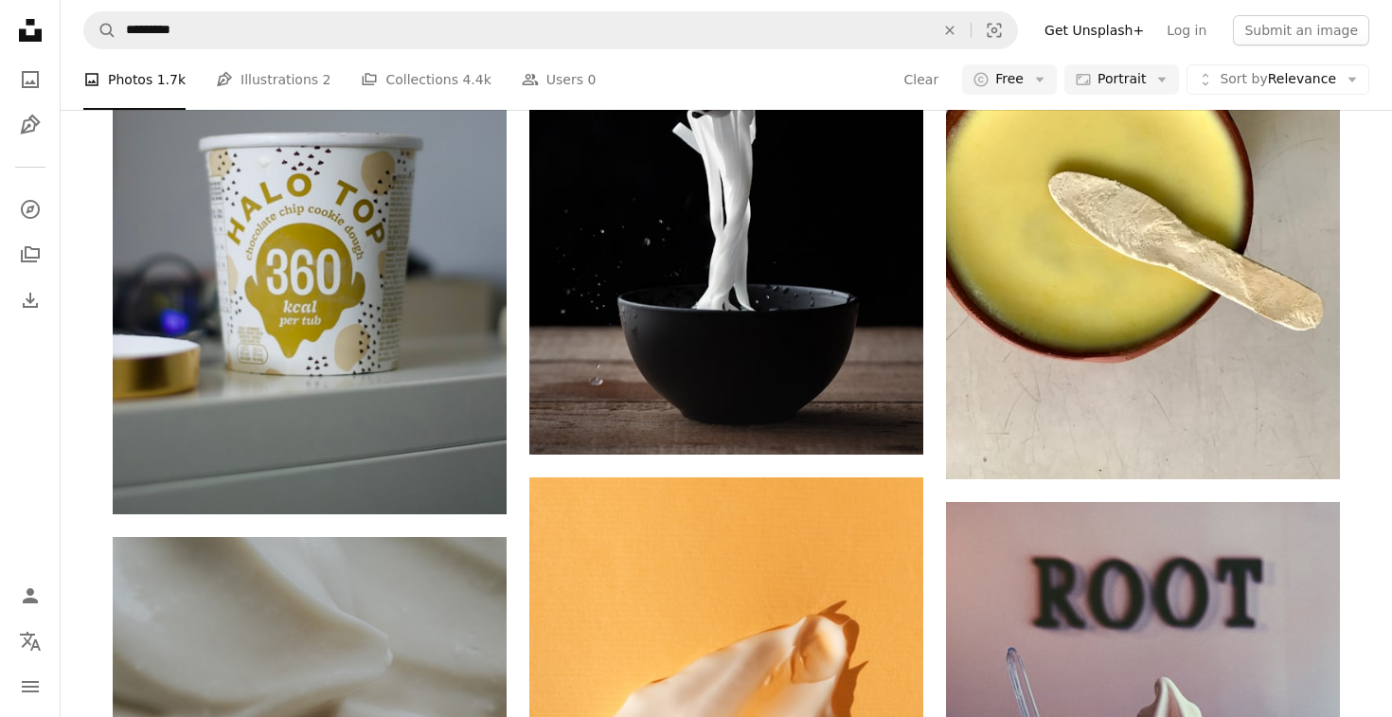
scroll to position [2180, 0]
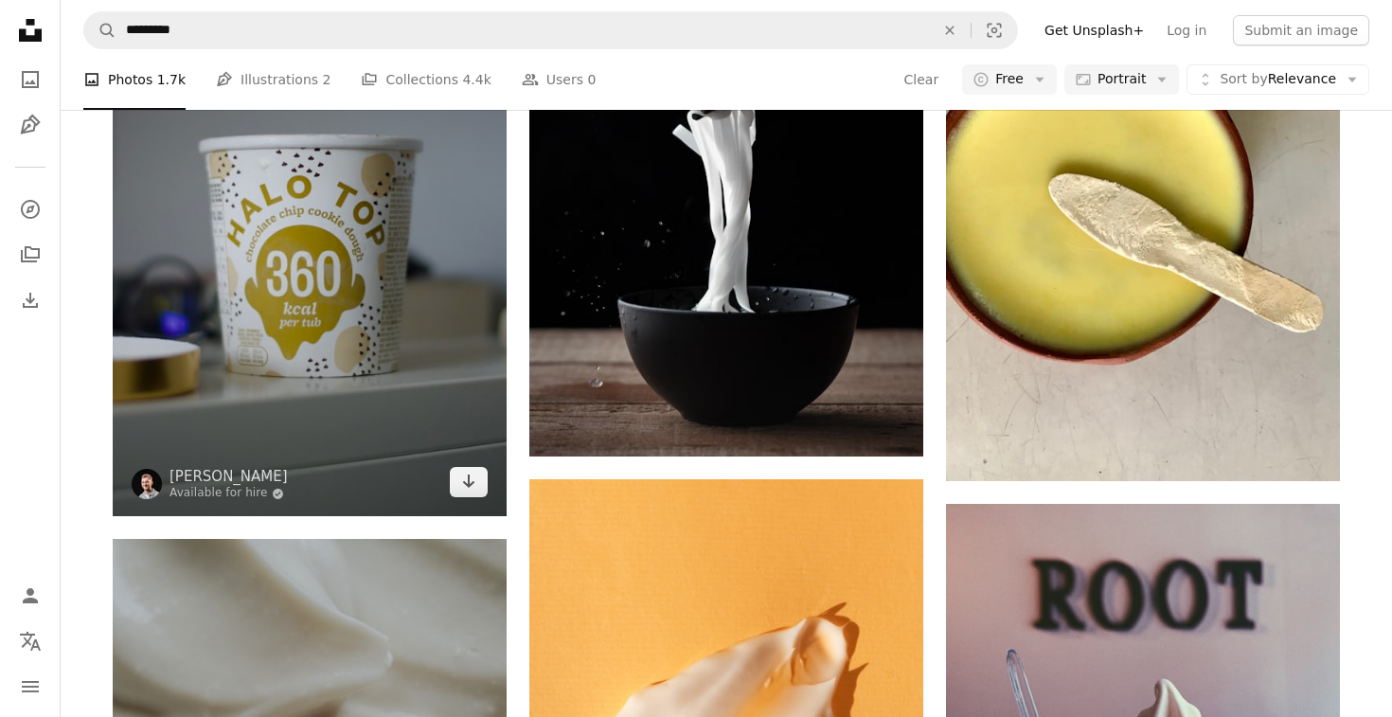
click at [363, 278] on img at bounding box center [310, 220] width 394 height 591
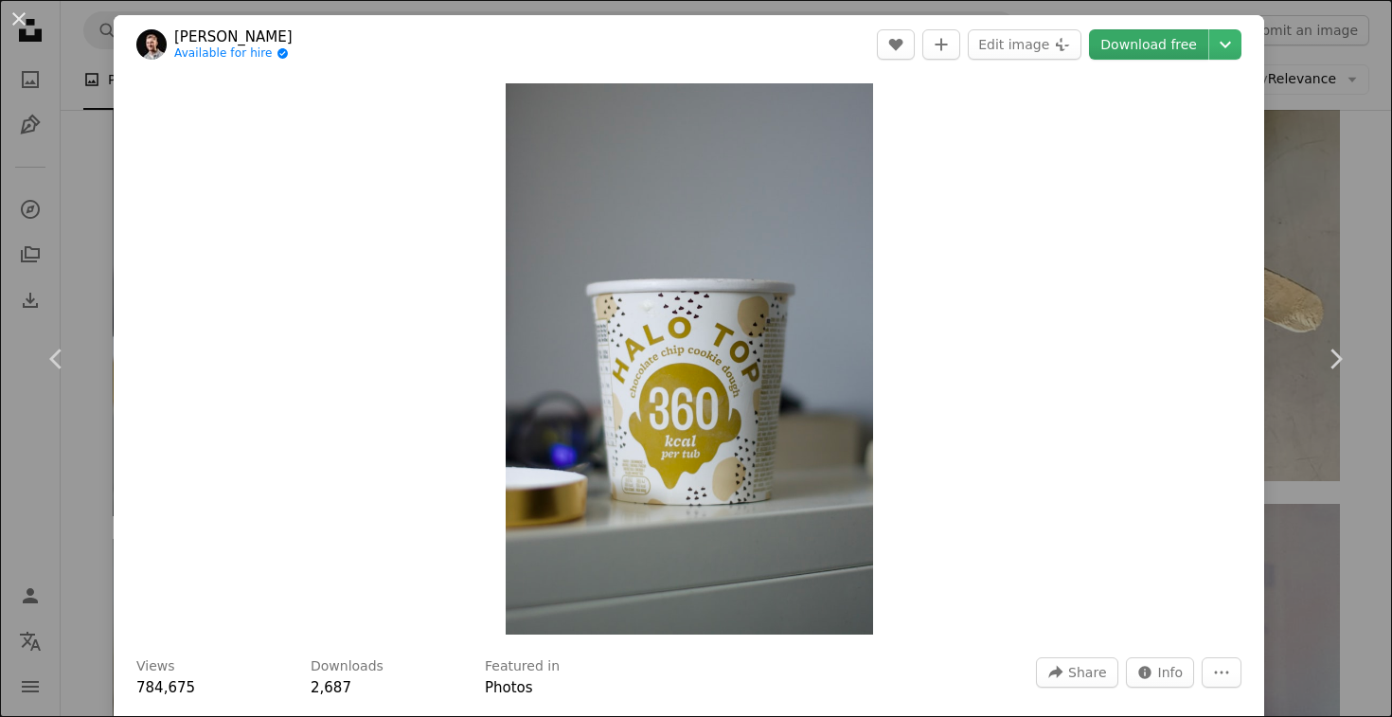
click at [1141, 42] on link "Download free" at bounding box center [1148, 44] width 119 height 30
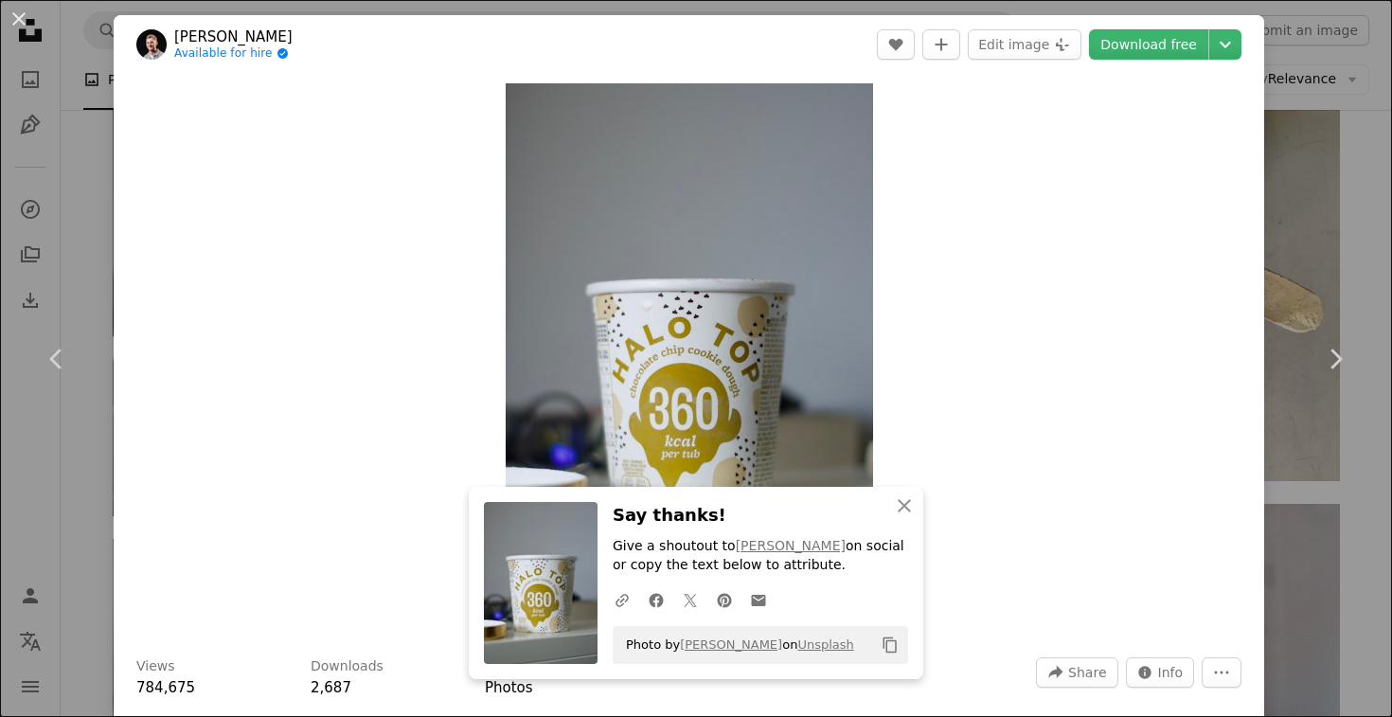
click at [1343, 258] on div "An X shape Chevron left Chevron right [PERSON_NAME] Available for hire A checkm…" at bounding box center [696, 358] width 1392 height 717
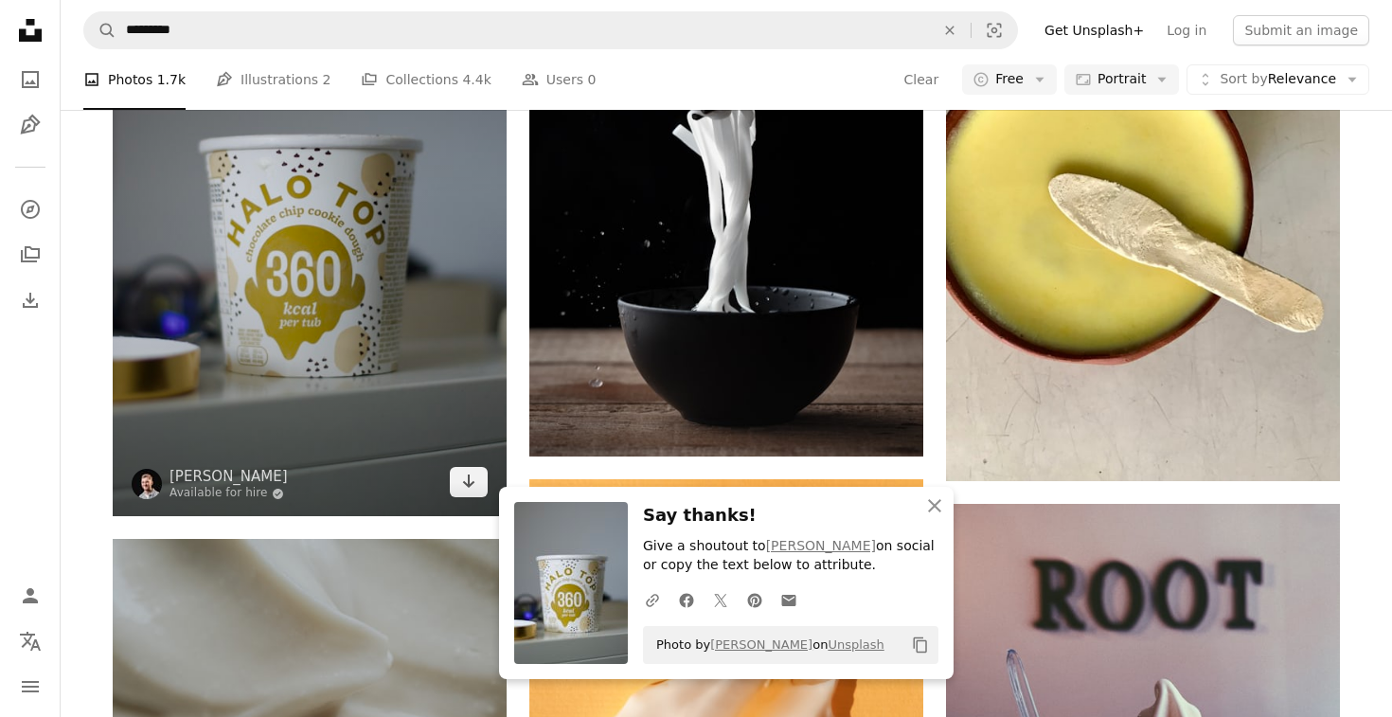
click at [282, 258] on img at bounding box center [310, 220] width 394 height 591
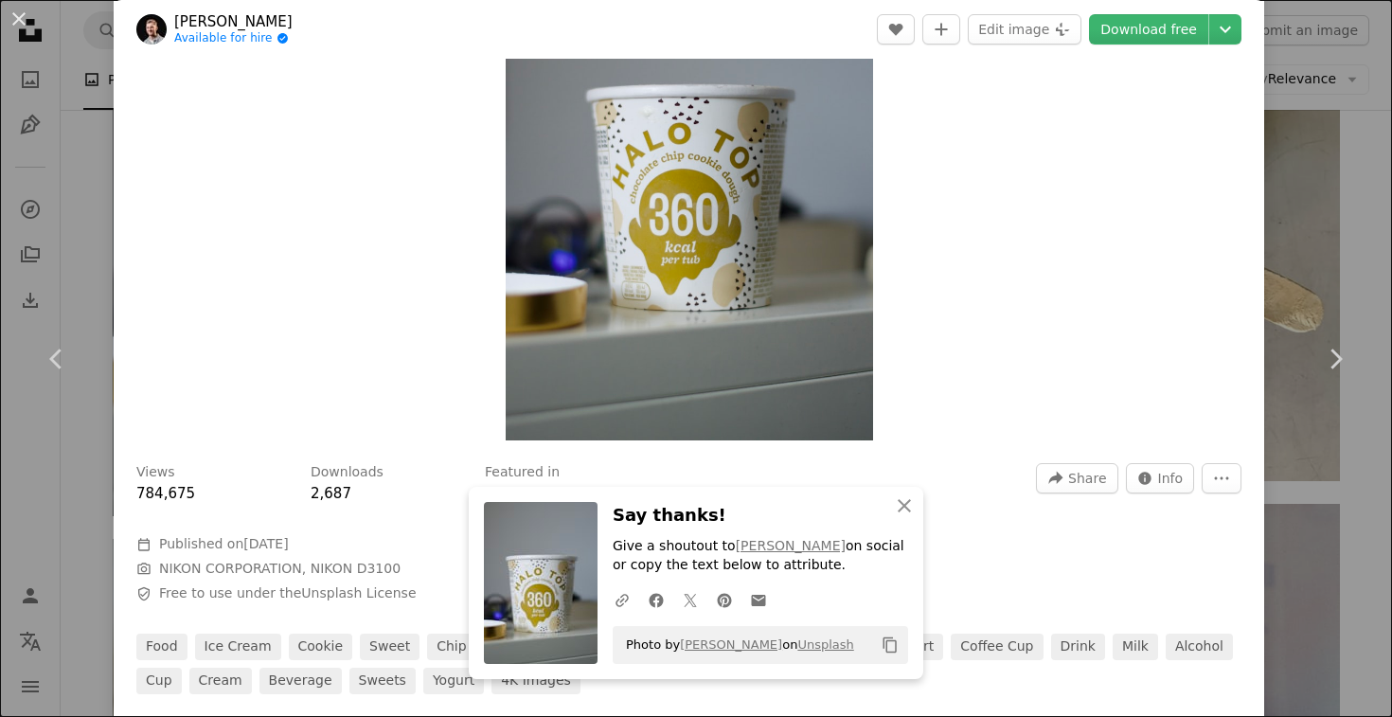
scroll to position [205, 0]
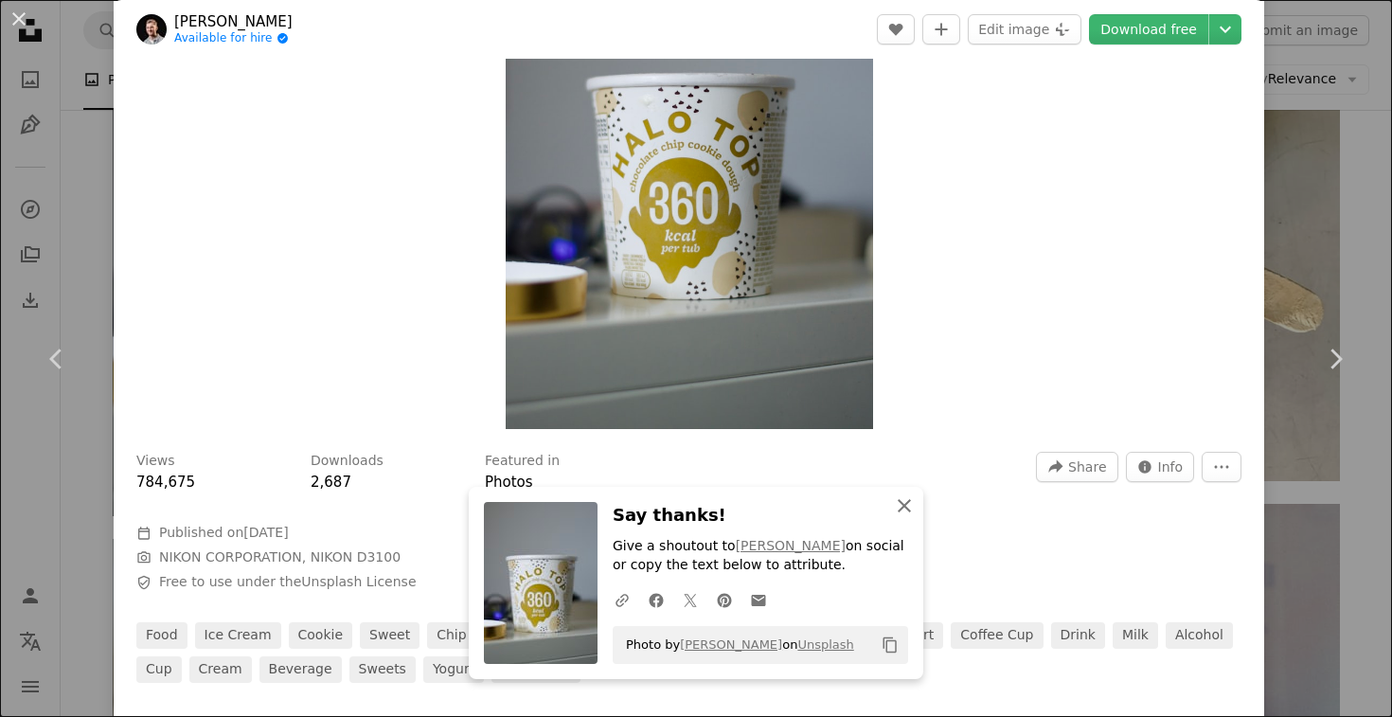
click at [904, 506] on icon "button" at bounding box center [904, 505] width 13 height 13
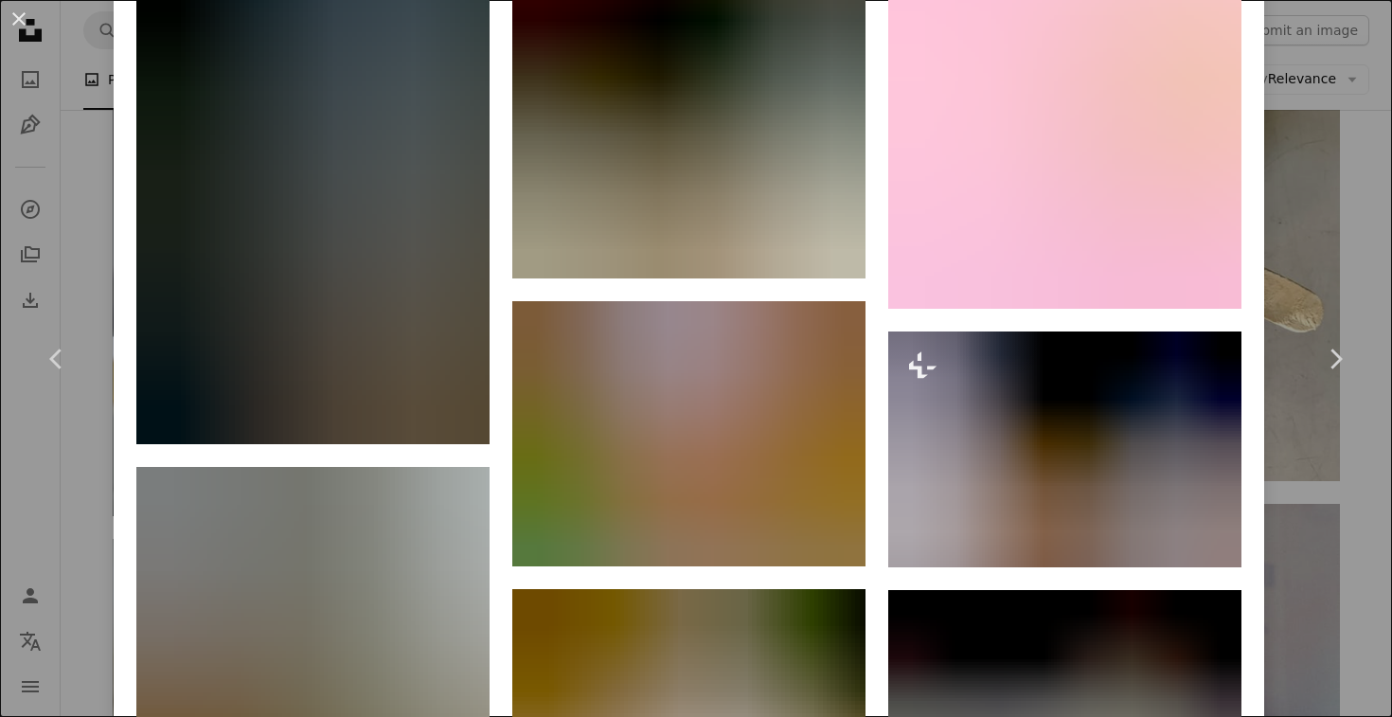
scroll to position [1967, 0]
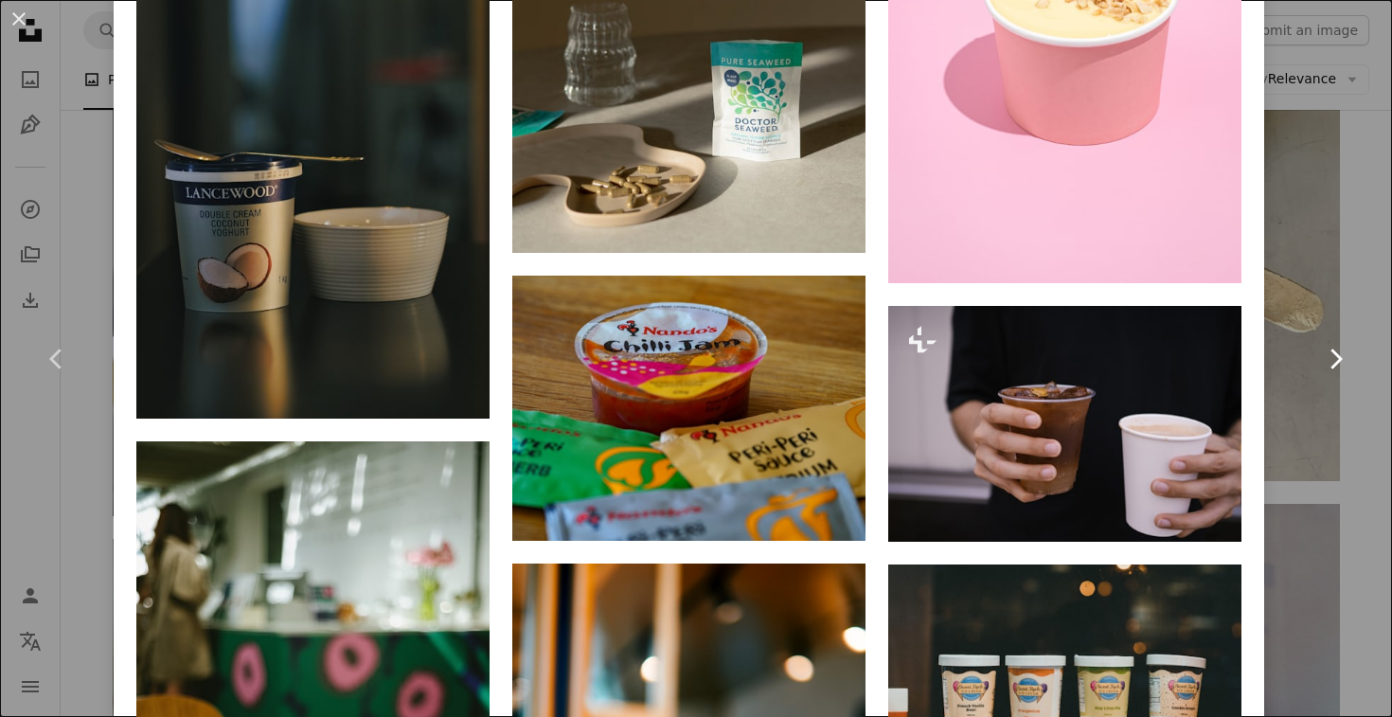
click at [1319, 353] on link "Chevron right" at bounding box center [1335, 359] width 114 height 182
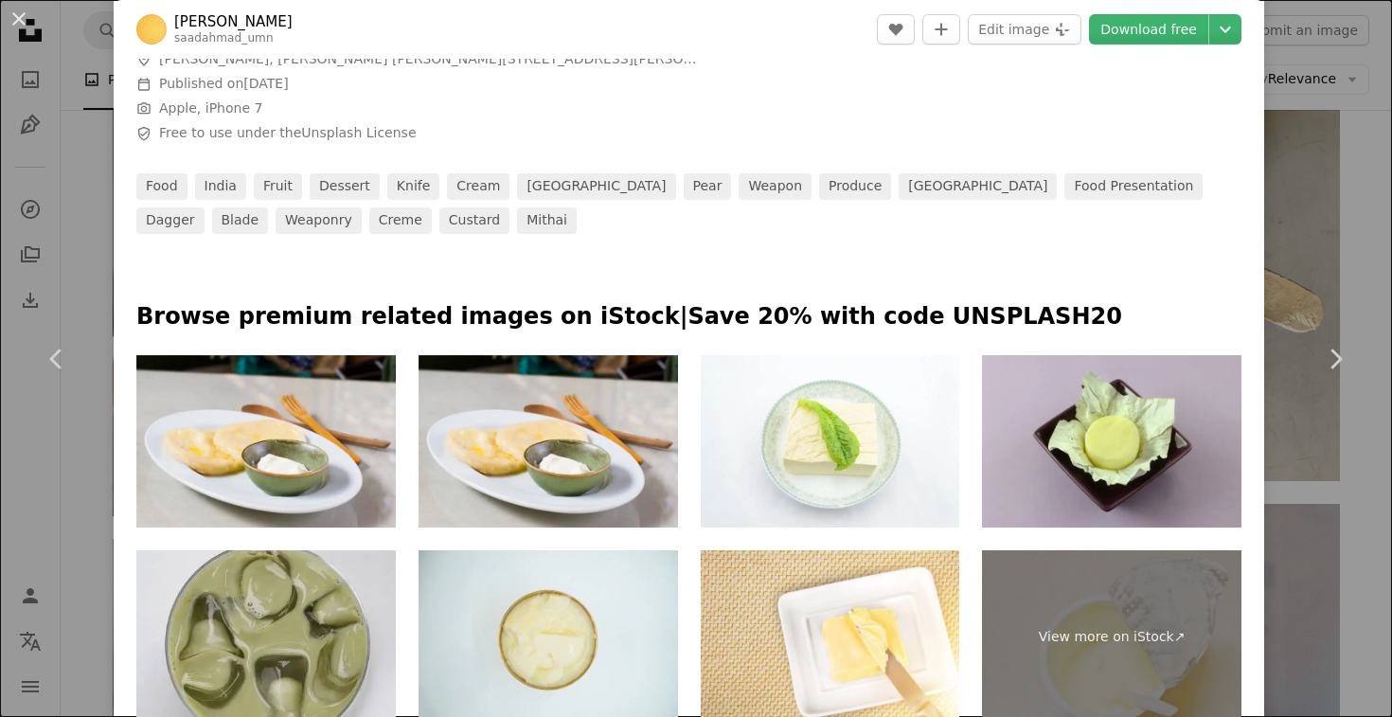
scroll to position [705, 0]
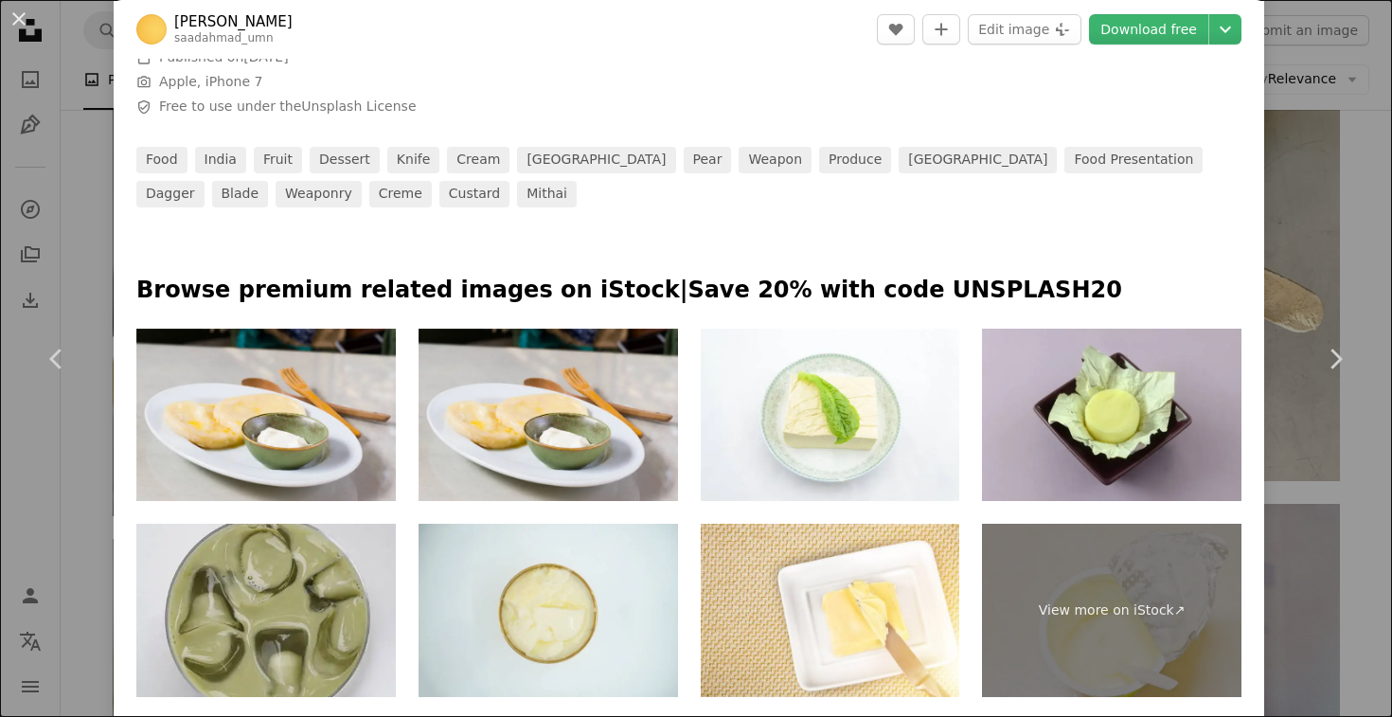
click at [1307, 261] on div "An X shape Chevron left Chevron right [PERSON_NAME] A heart A plus sign Edit im…" at bounding box center [696, 358] width 1392 height 717
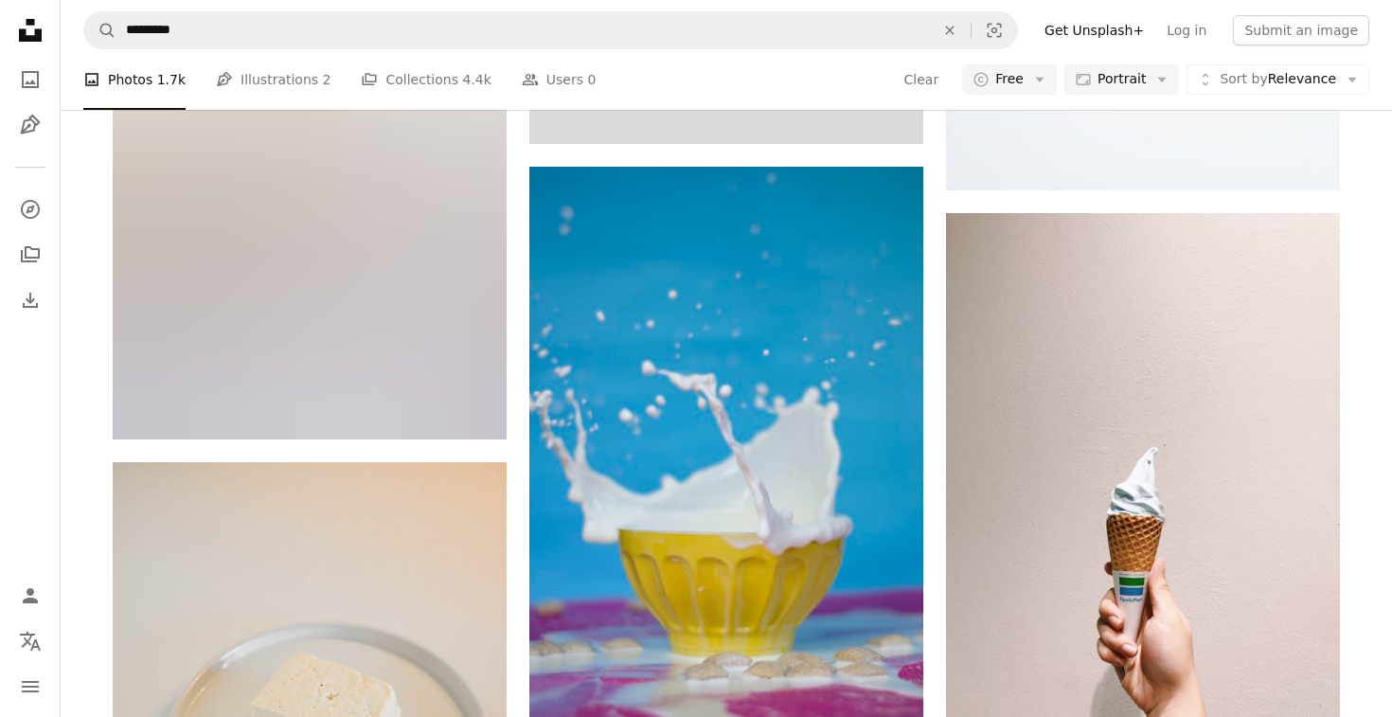
scroll to position [11623, 0]
